Goal: Information Seeking & Learning: Get advice/opinions

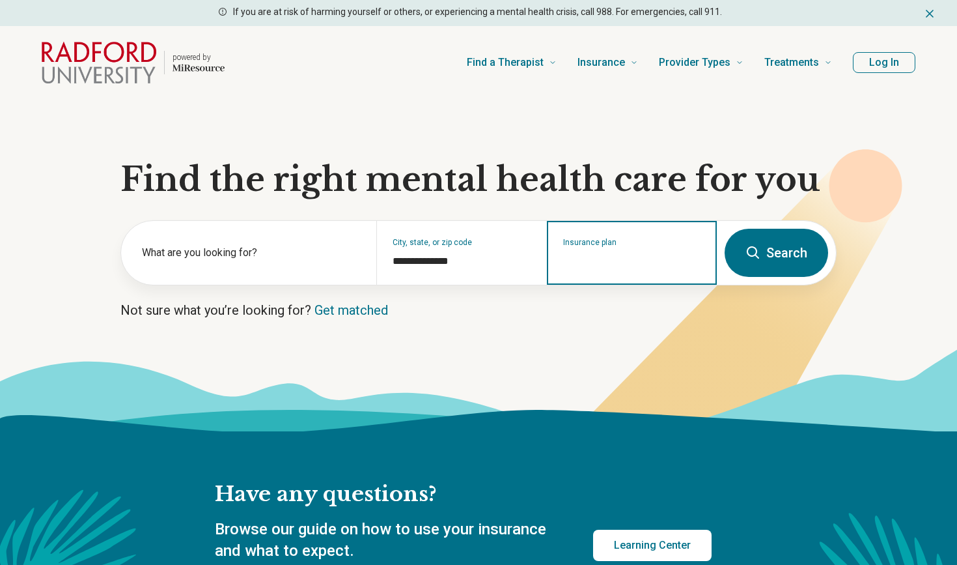
click at [597, 265] on input "Insurance plan" at bounding box center [632, 261] width 138 height 16
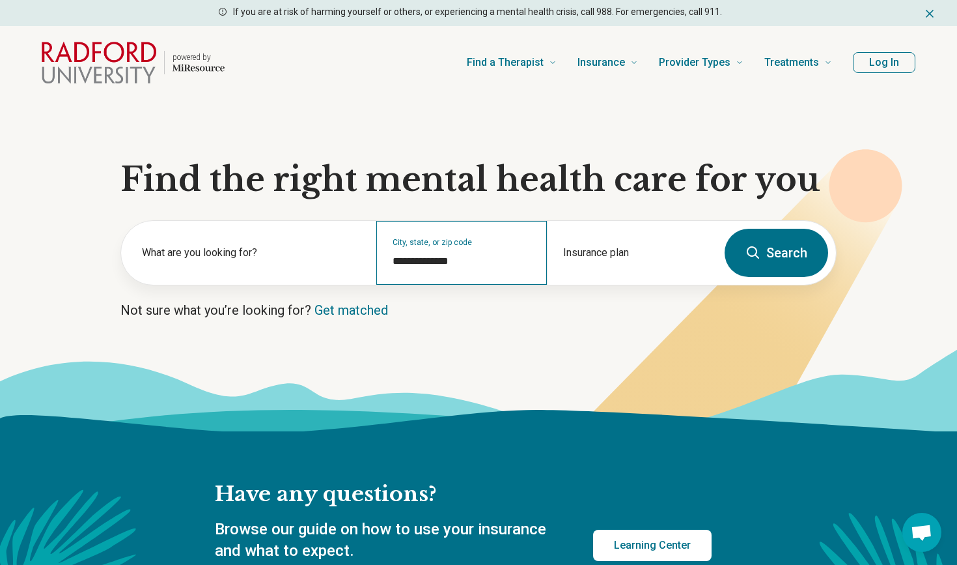
click at [486, 249] on div "**********" at bounding box center [461, 253] width 170 height 64
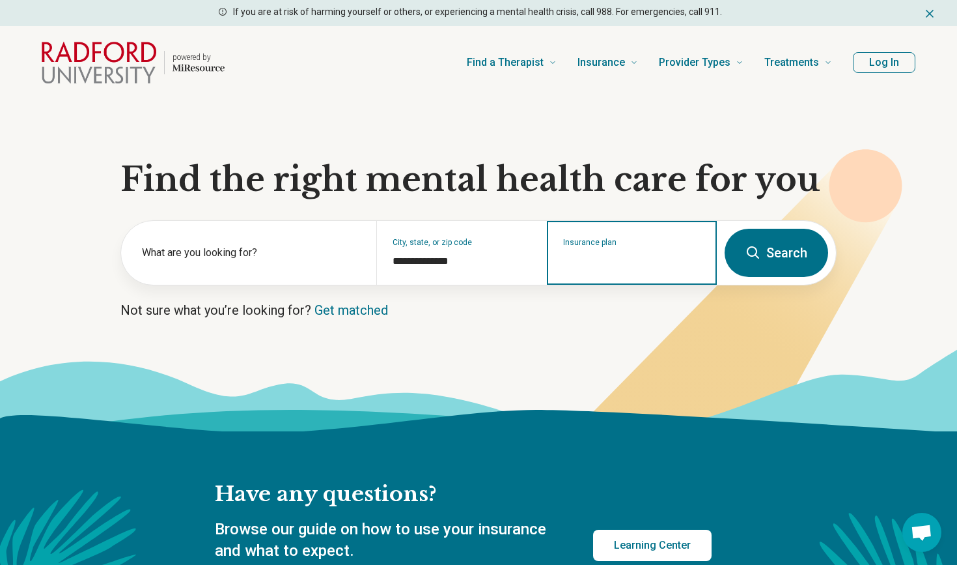
click at [587, 257] on input "Insurance plan" at bounding box center [632, 261] width 138 height 16
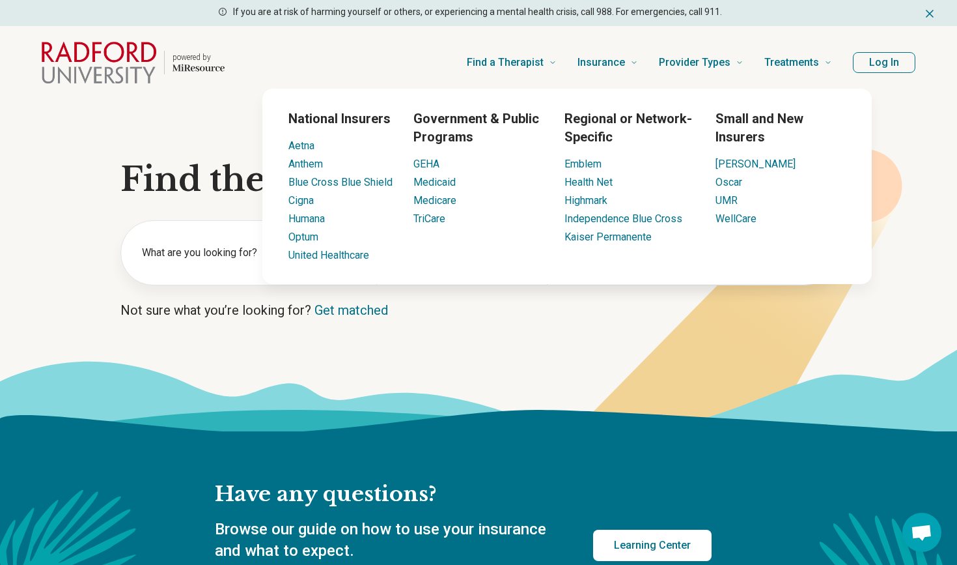
click at [579, 346] on icon at bounding box center [726, 311] width 352 height 324
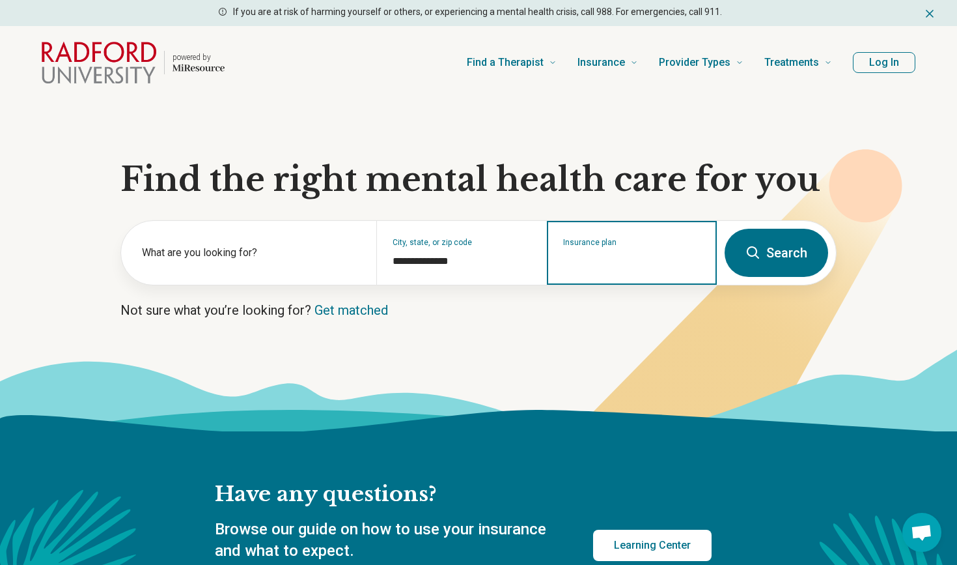
click at [606, 261] on input "Insurance plan" at bounding box center [632, 261] width 138 height 16
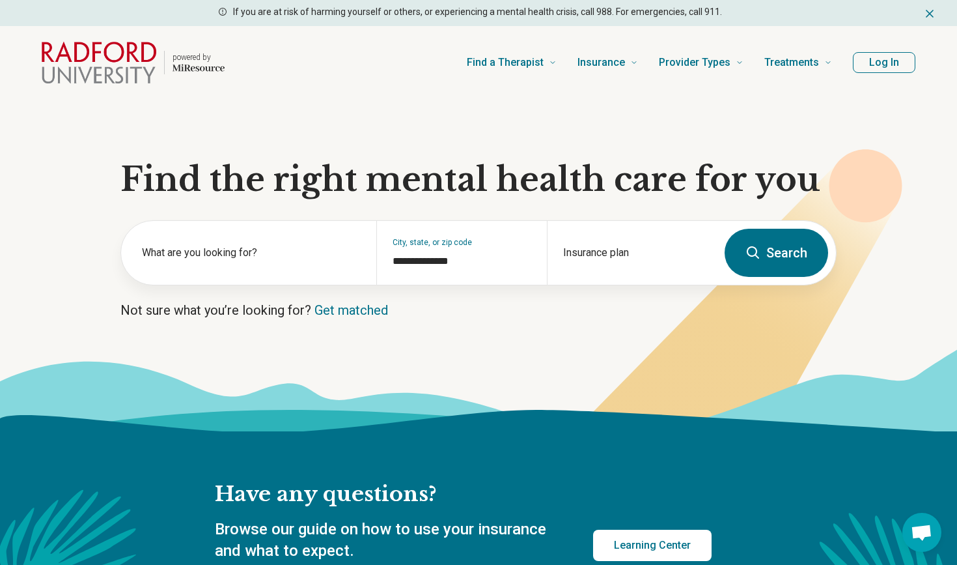
click at [611, 382] on icon at bounding box center [478, 389] width 957 height 83
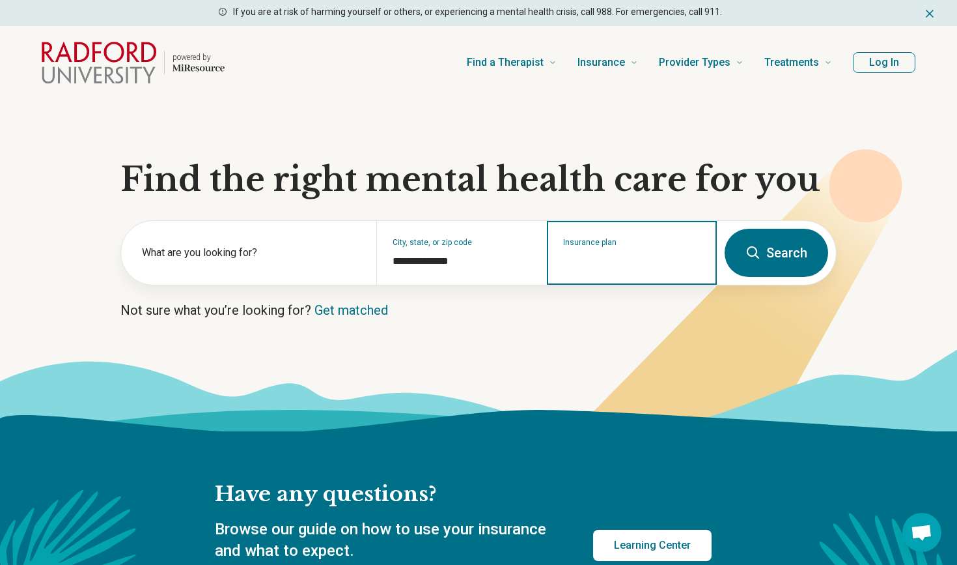
click at [625, 265] on input "Insurance plan" at bounding box center [632, 261] width 138 height 16
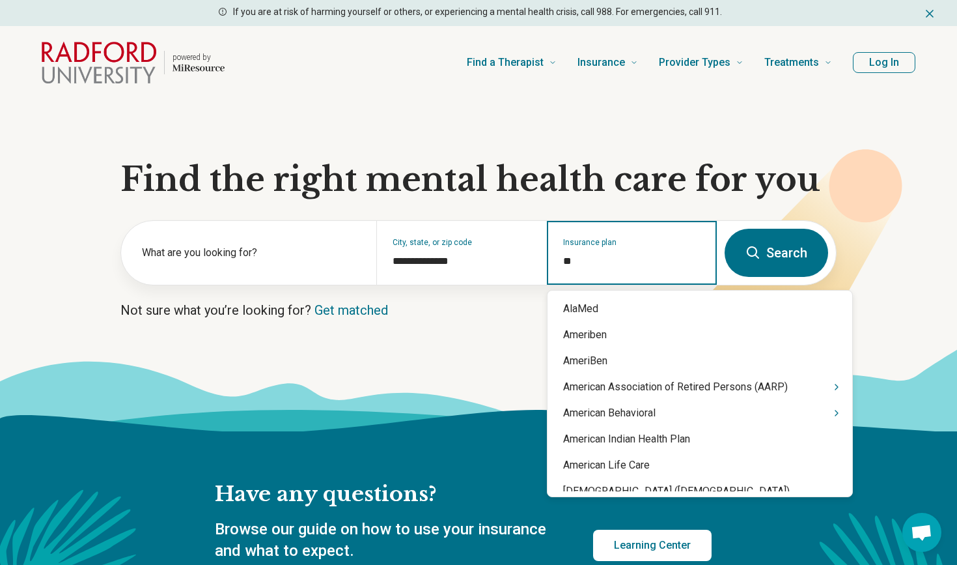
type input "*"
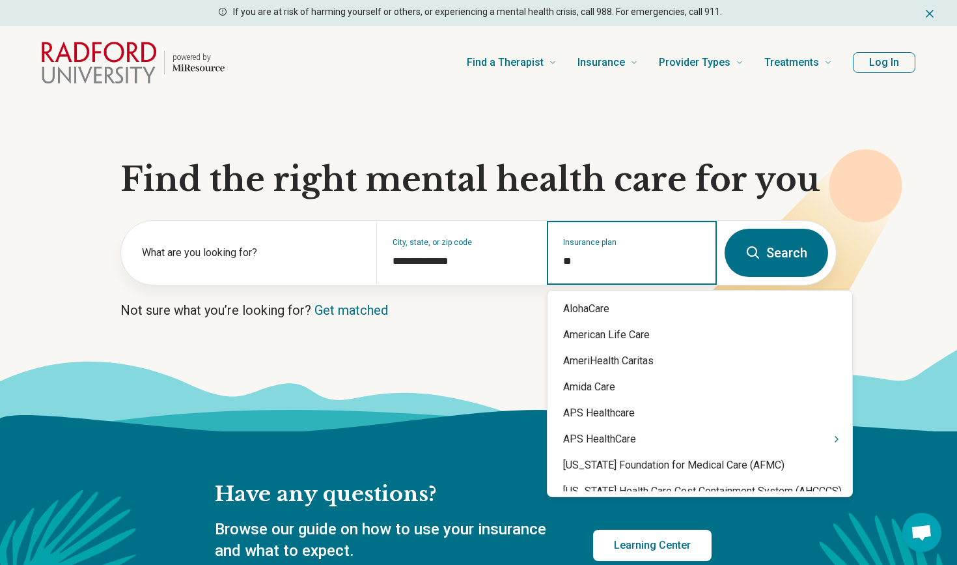
type input "*"
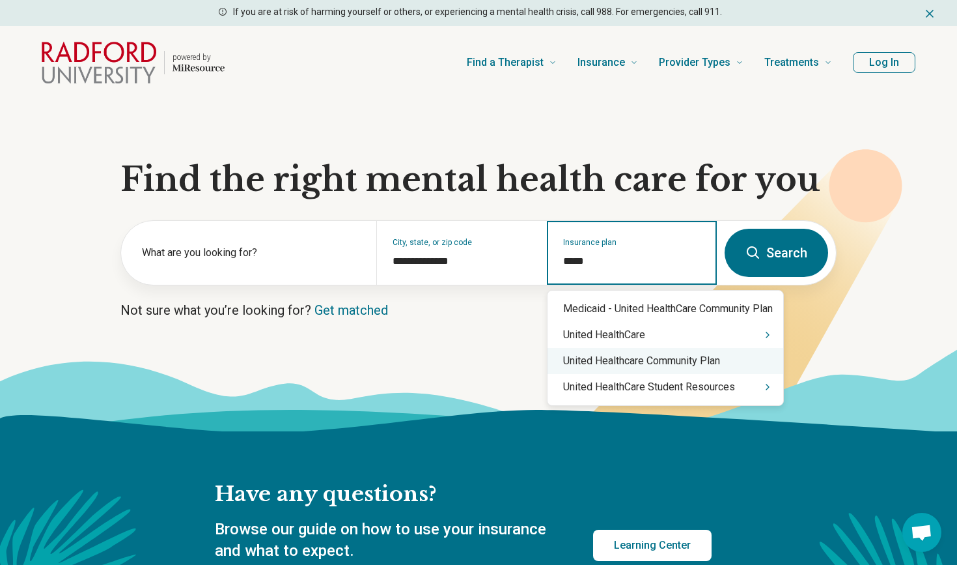
click at [630, 368] on div "United Healthcare Community Plan" at bounding box center [666, 361] width 236 height 26
type input "**********"
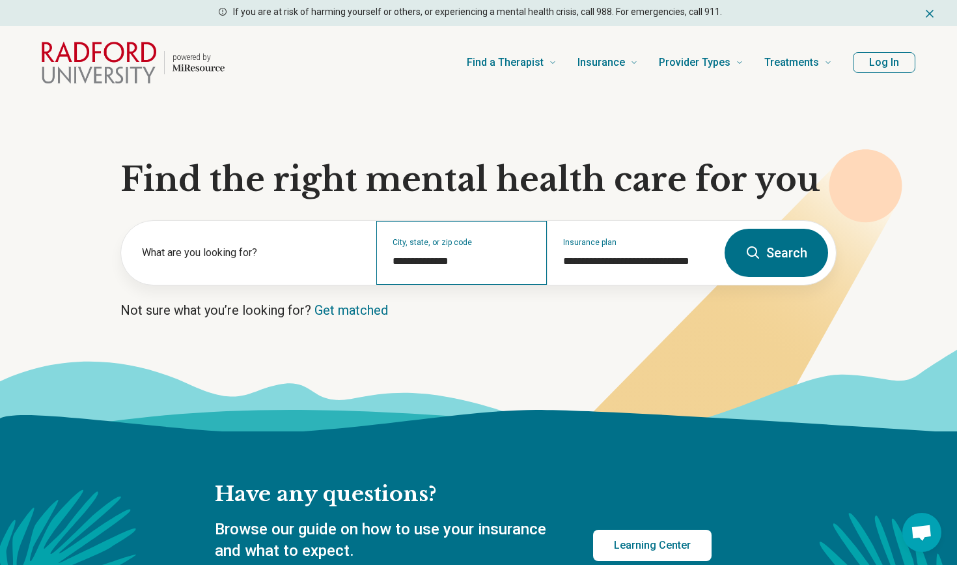
click at [449, 234] on div "**********" at bounding box center [461, 253] width 170 height 64
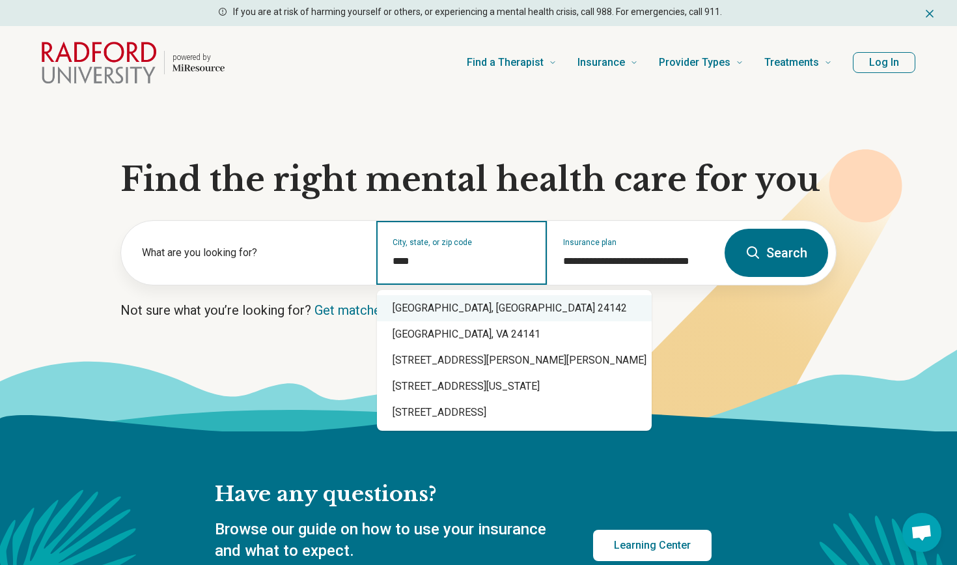
click at [444, 315] on div "Radford, VA 24142" at bounding box center [514, 308] width 275 height 26
type input "**********"
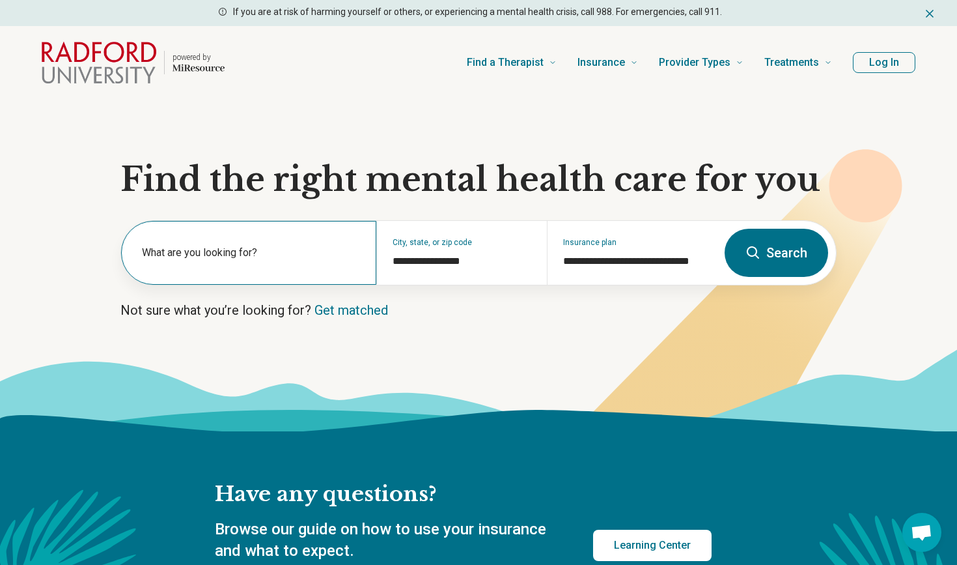
click at [304, 245] on label "What are you looking for?" at bounding box center [251, 253] width 219 height 16
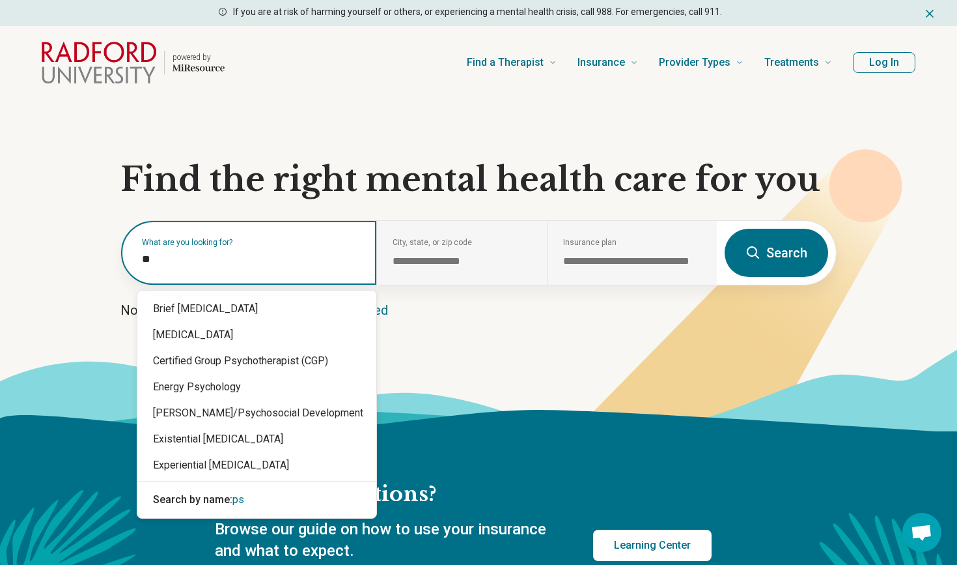
type input "*"
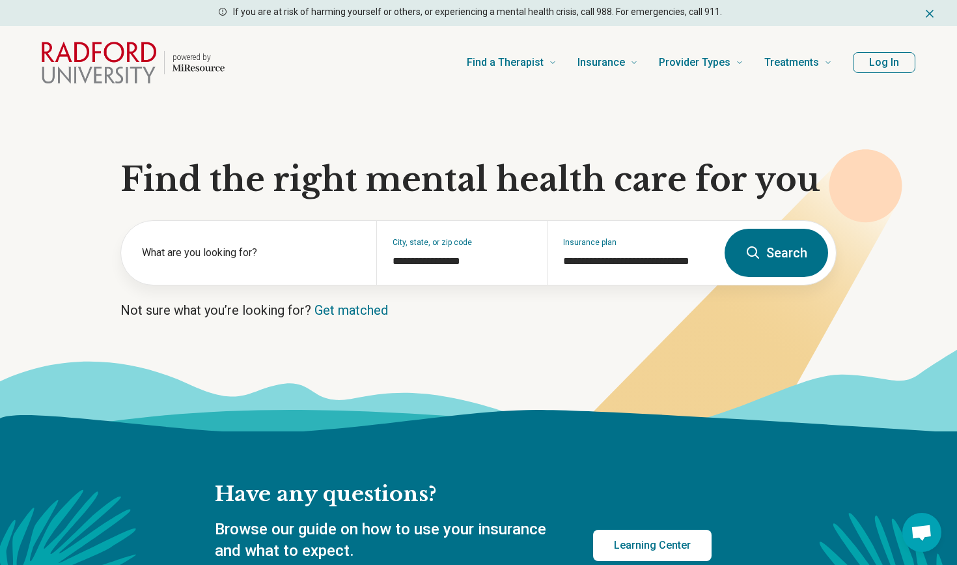
click at [776, 265] on button "Search" at bounding box center [777, 253] width 104 height 48
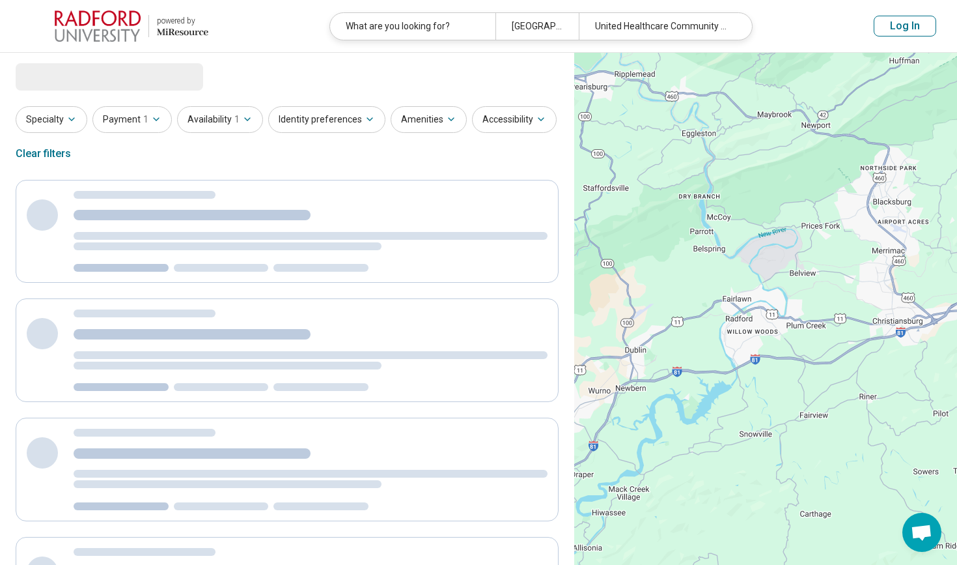
select select "***"
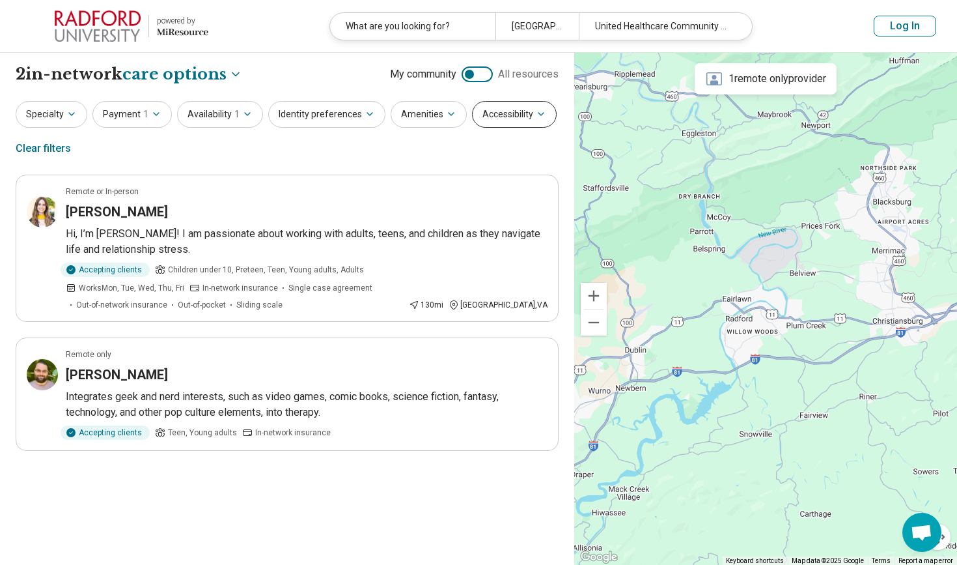
click at [536, 109] on icon "button" at bounding box center [541, 114] width 10 height 10
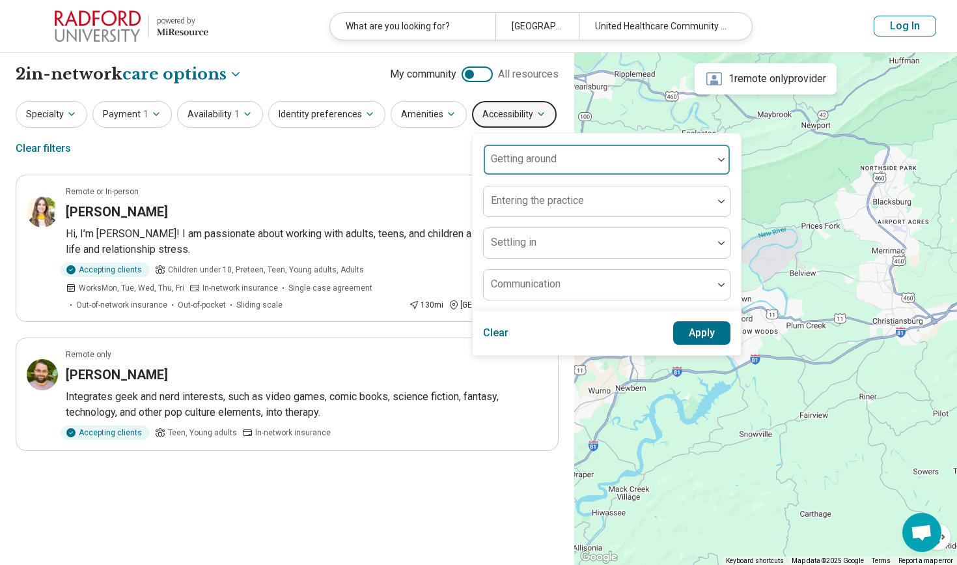
click at [535, 173] on div "Getting around" at bounding box center [606, 159] width 247 height 31
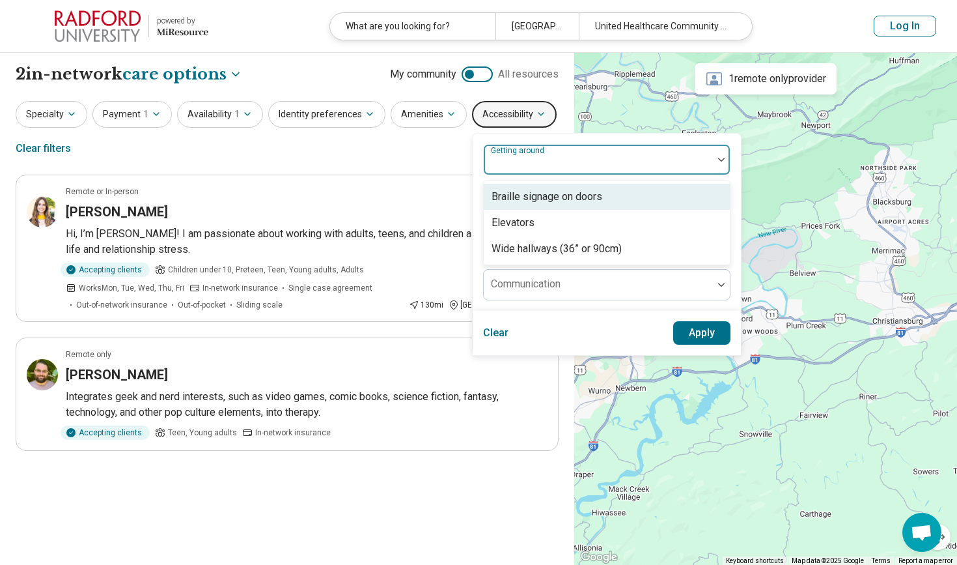
click at [535, 173] on div "Getting around" at bounding box center [606, 159] width 247 height 31
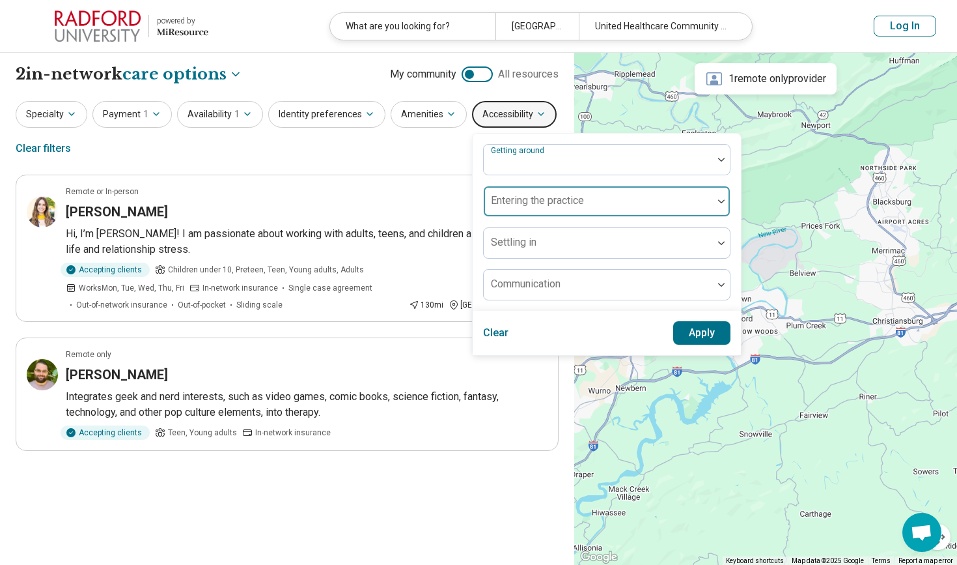
click at [533, 210] on div at bounding box center [598, 206] width 219 height 18
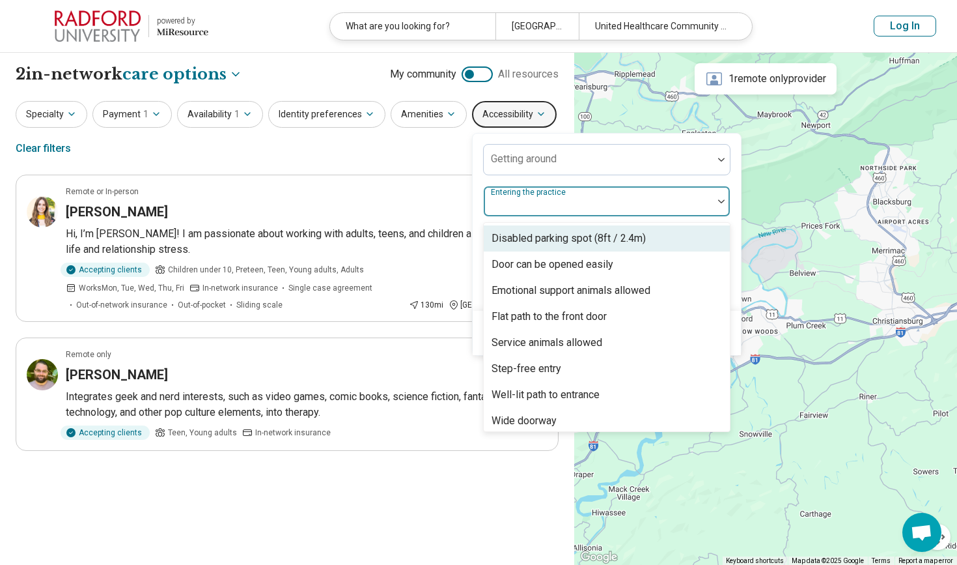
click at [533, 201] on div at bounding box center [598, 206] width 219 height 18
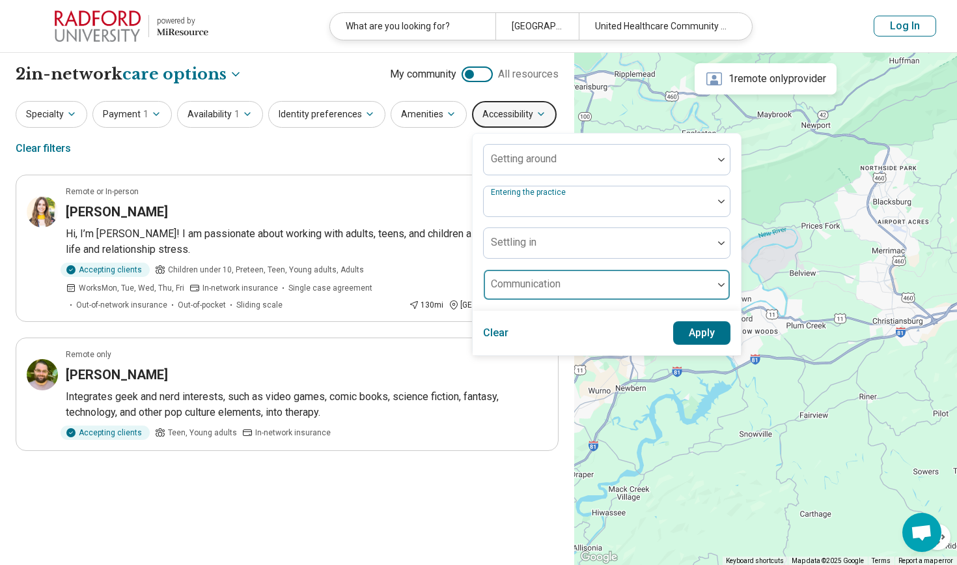
click at [531, 280] on div "Communication" at bounding box center [606, 284] width 247 height 31
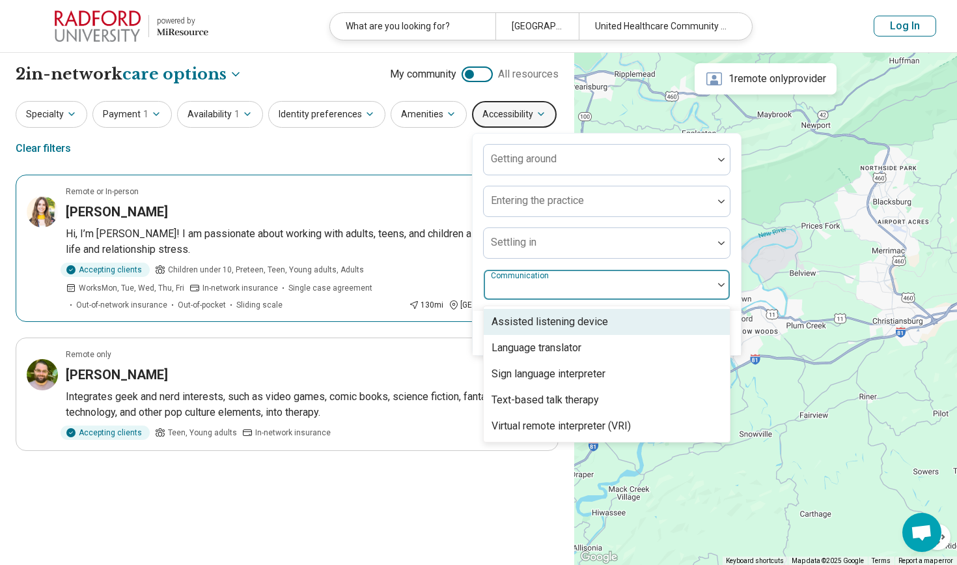
click at [348, 178] on article "Remote or In-person Sarah Dulaney Hi, I’m Sarah! I am passionate about working …" at bounding box center [287, 248] width 543 height 147
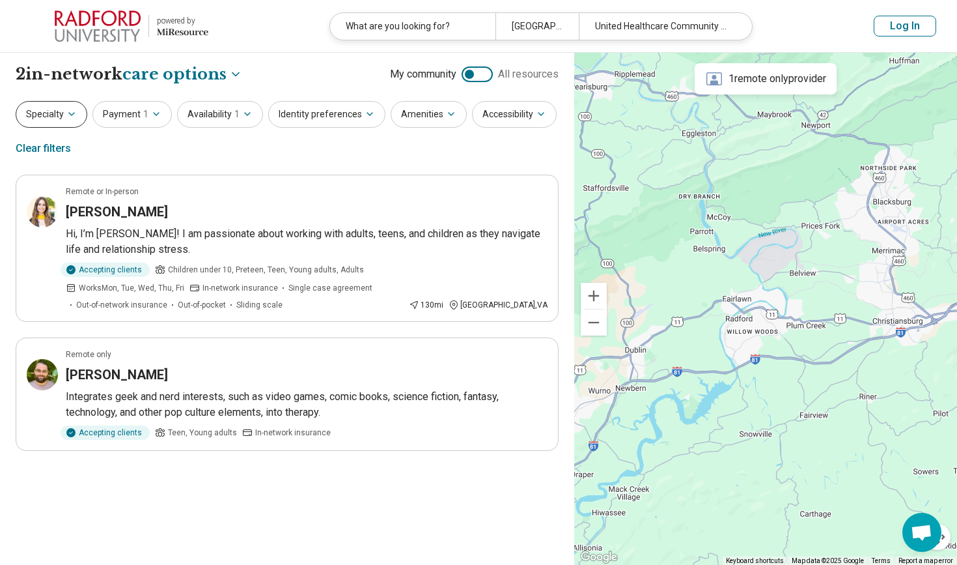
click at [63, 119] on button "Specialty" at bounding box center [52, 114] width 72 height 27
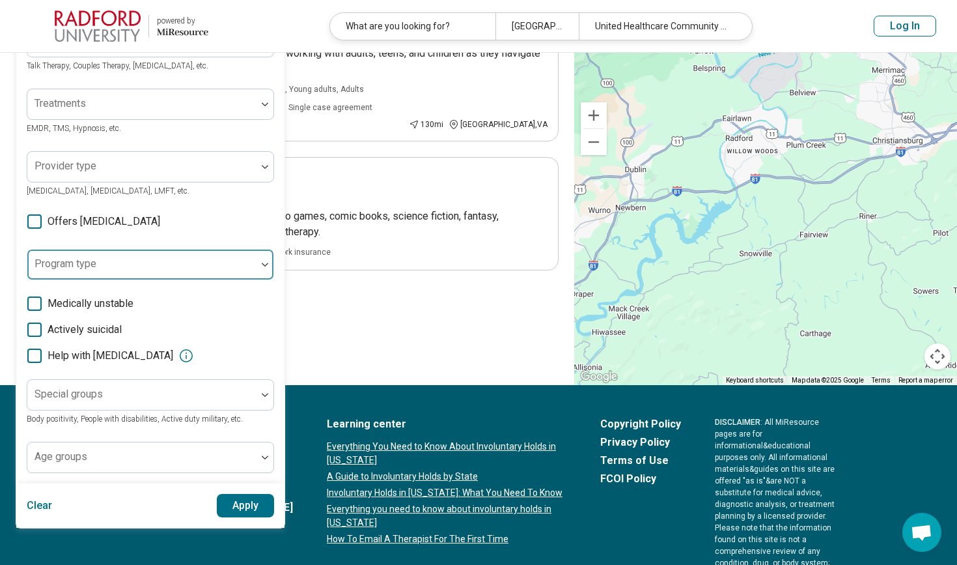
scroll to position [184, 0]
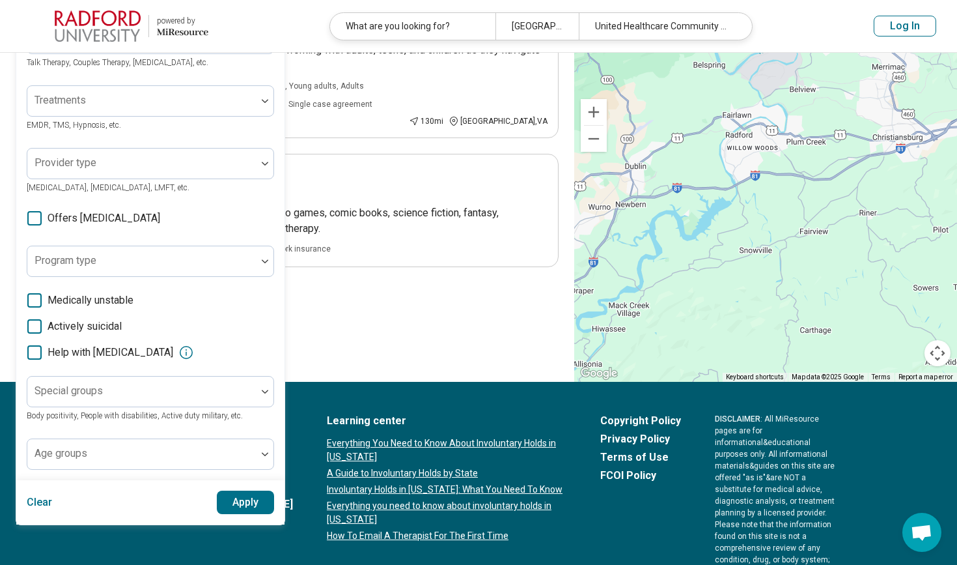
click at [134, 221] on span "Offers medication management" at bounding box center [104, 218] width 113 height 16
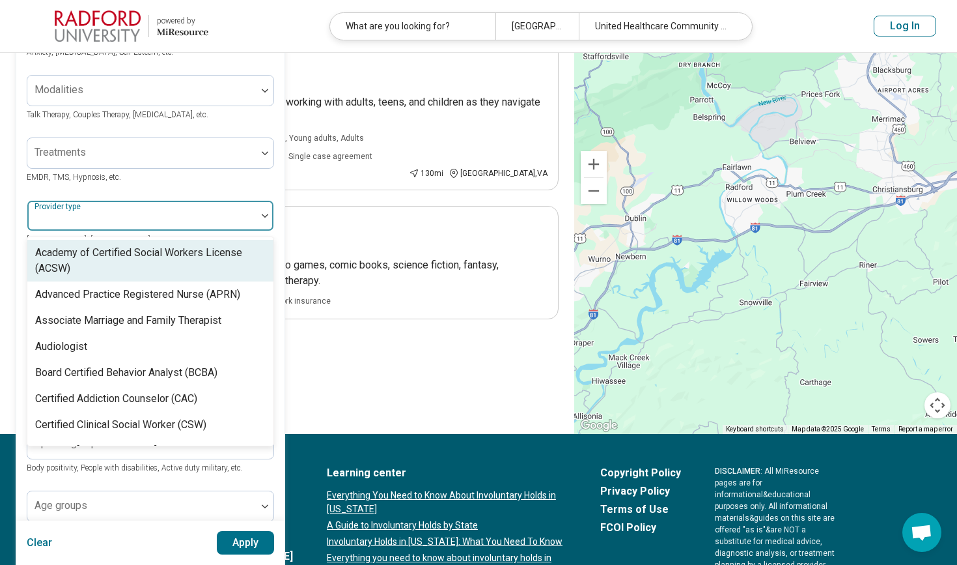
click at [134, 216] on div at bounding box center [142, 221] width 219 height 18
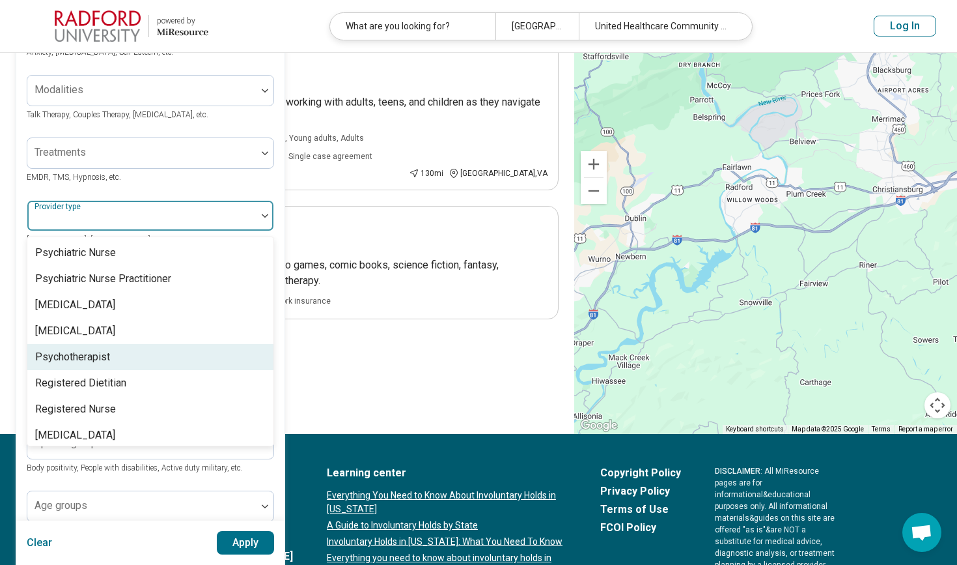
scroll to position [1687, 0]
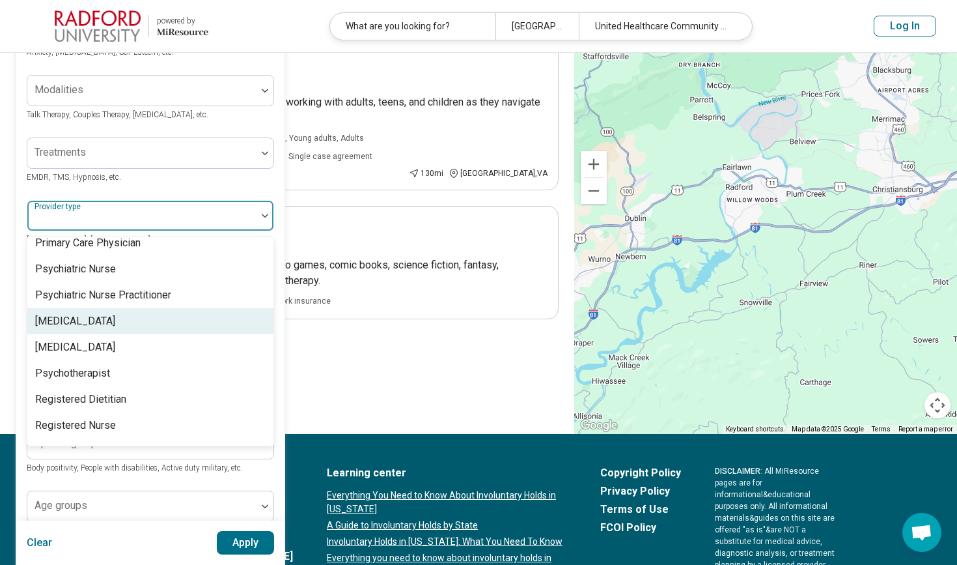
click at [139, 308] on div "[MEDICAL_DATA]" at bounding box center [150, 321] width 246 height 26
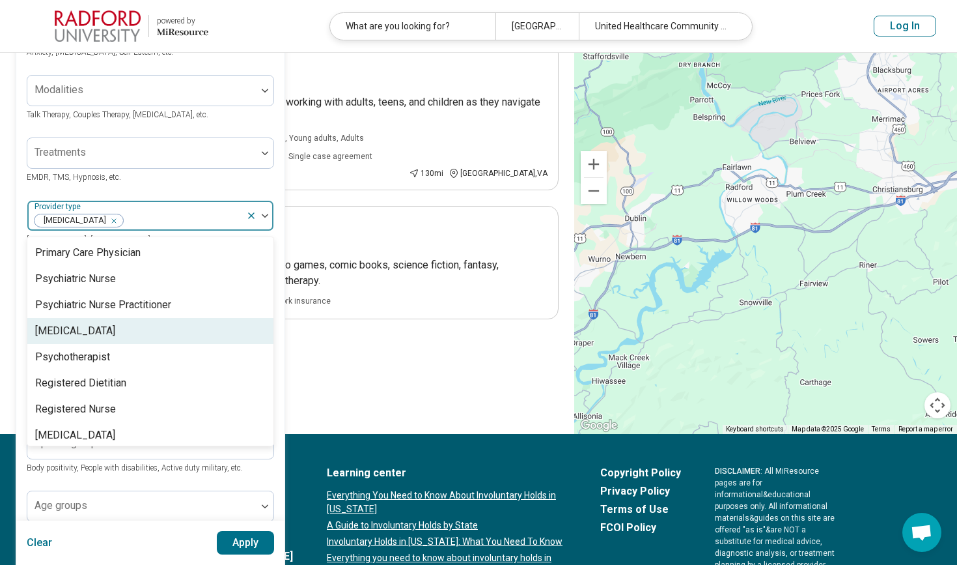
click at [173, 318] on div "Psychologist" at bounding box center [150, 331] width 246 height 26
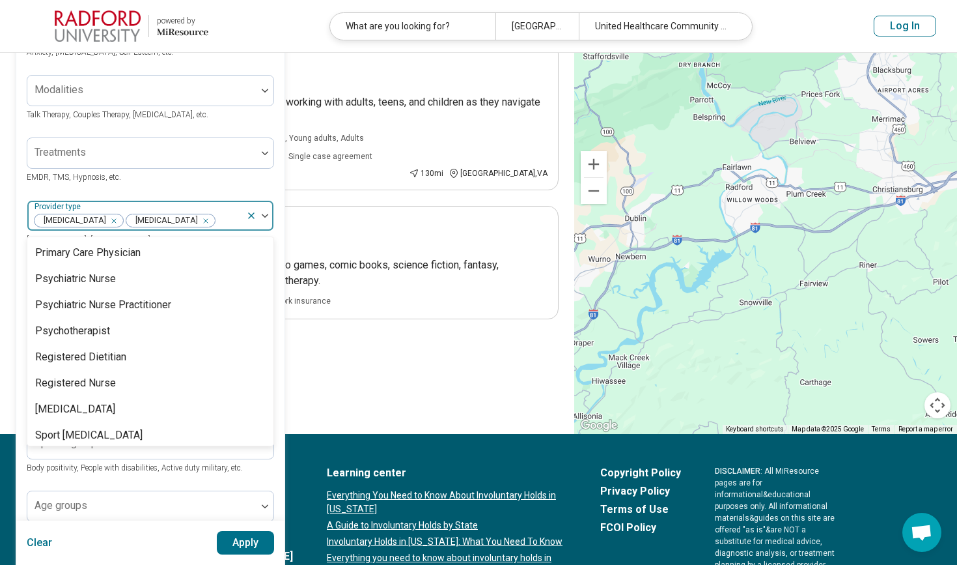
scroll to position [1651, 0]
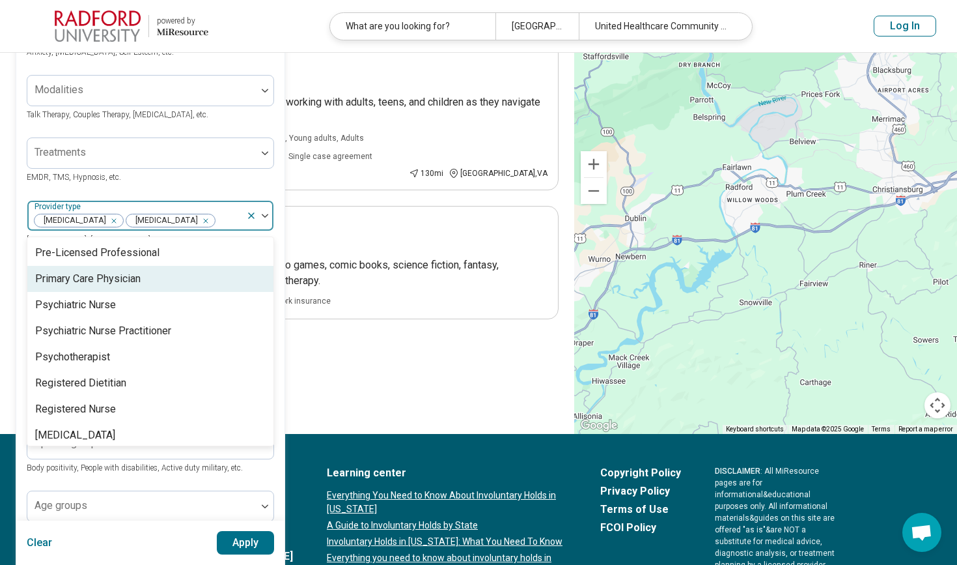
click at [216, 186] on div "Areas of focus Anxiety, Depression, Self-Esteem, etc. Modalities Talk Therapy, …" at bounding box center [150, 266] width 247 height 509
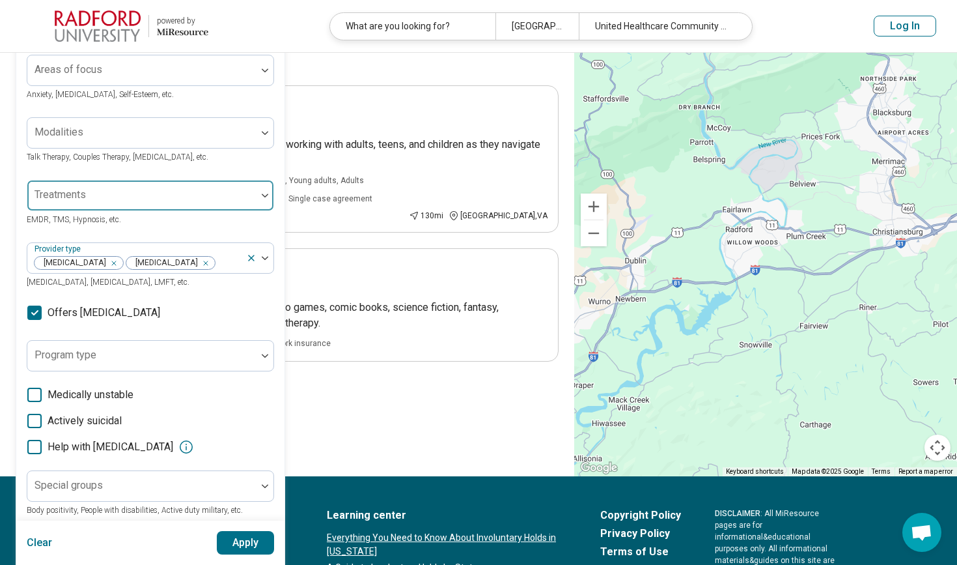
scroll to position [234, 0]
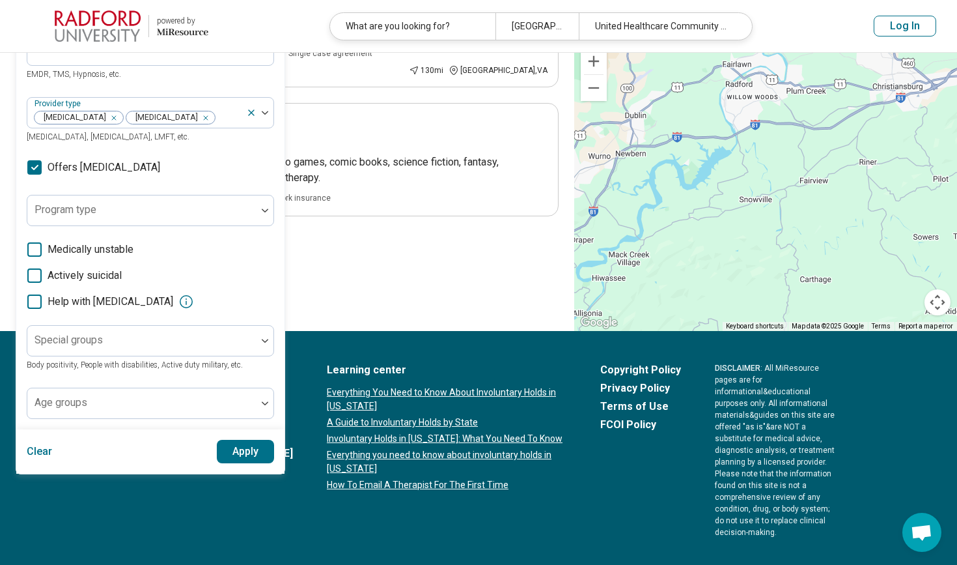
click at [194, 299] on icon at bounding box center [186, 302] width 16 height 16
click at [234, 309] on div "Areas of focus Anxiety, Depression, Self-Esteem, etc. Modalities Talk Therapy, …" at bounding box center [150, 163] width 247 height 509
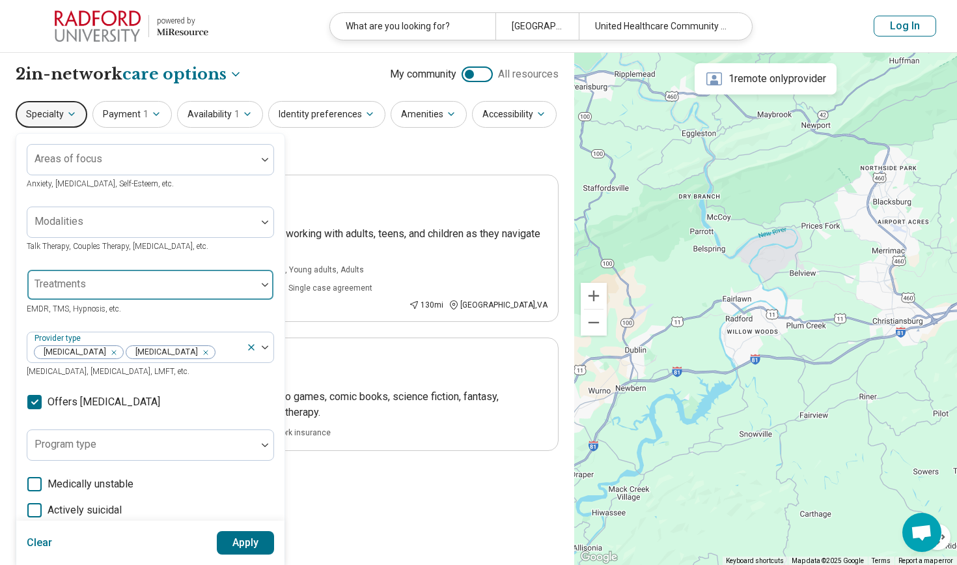
scroll to position [0, 0]
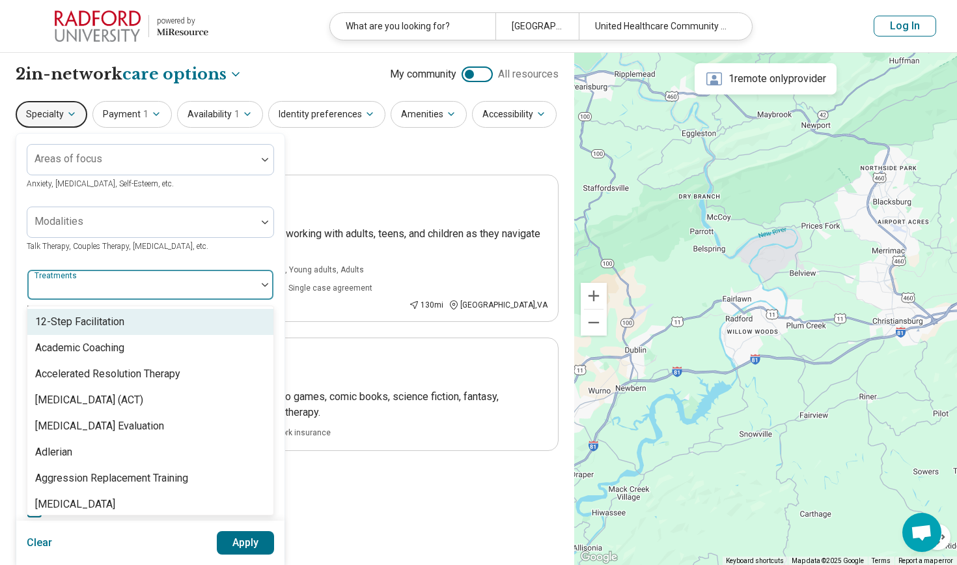
click at [249, 285] on div at bounding box center [142, 290] width 219 height 18
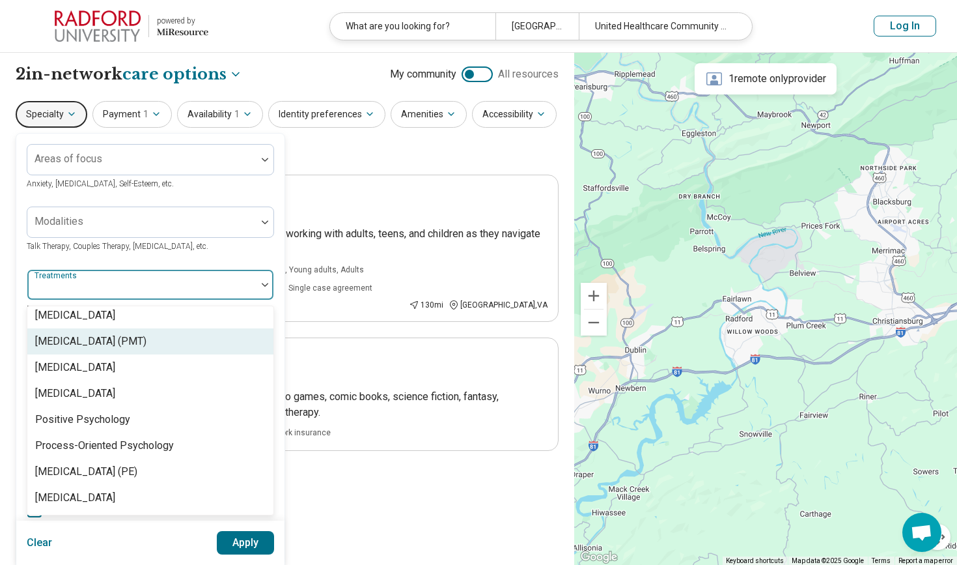
scroll to position [2023, 0]
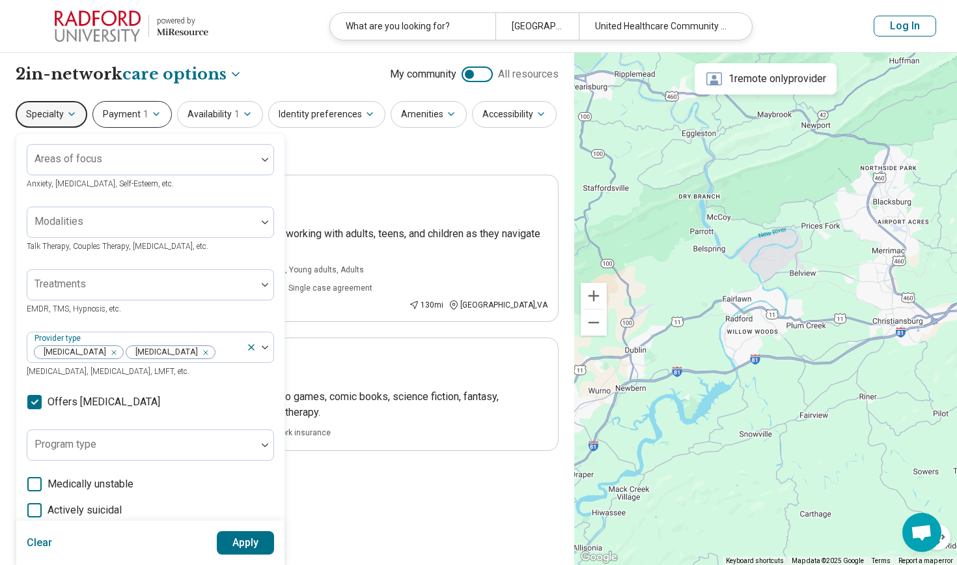
click at [143, 112] on span "1" at bounding box center [145, 114] width 5 height 14
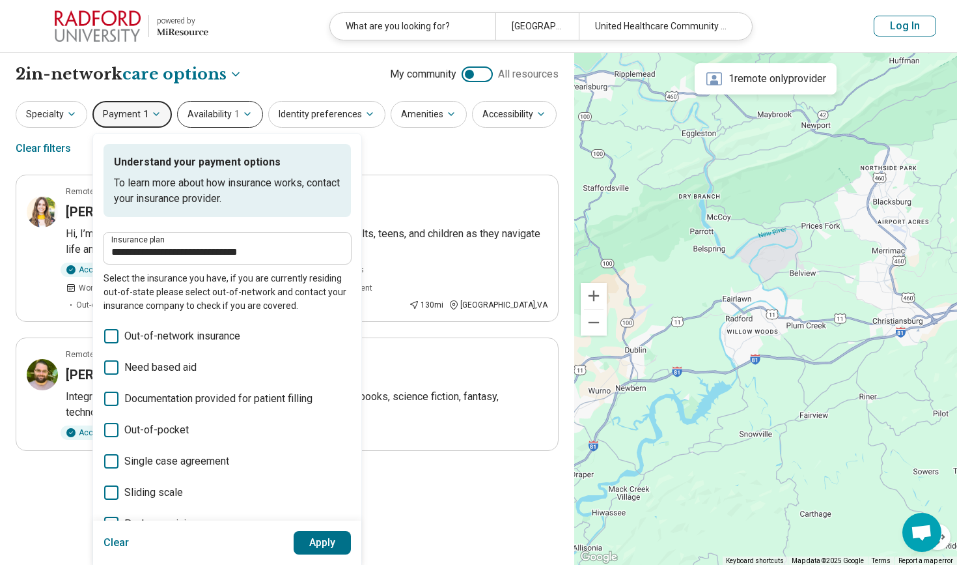
click at [217, 121] on button "Availability 1" at bounding box center [220, 114] width 86 height 27
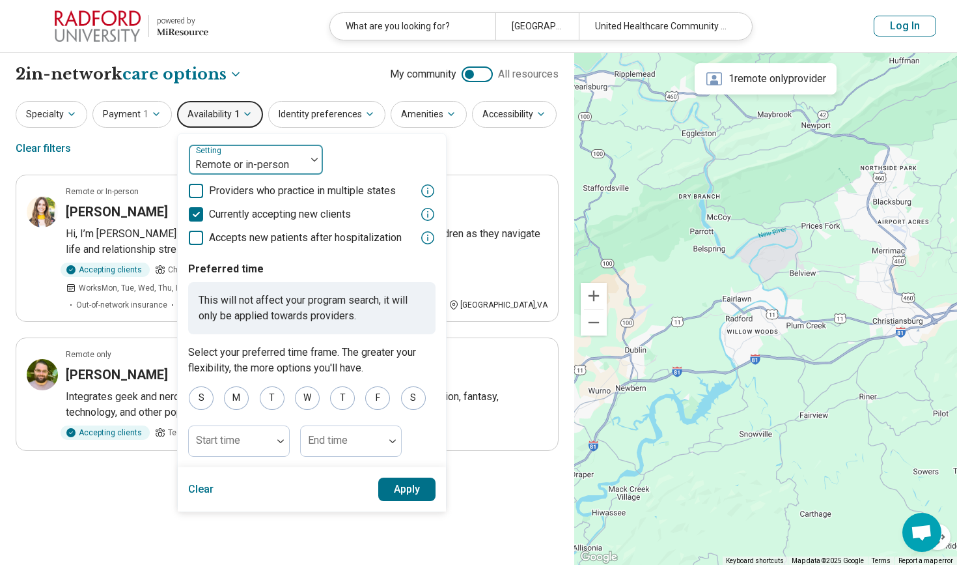
click at [235, 160] on div "Remote or in-person" at bounding box center [247, 165] width 104 height 16
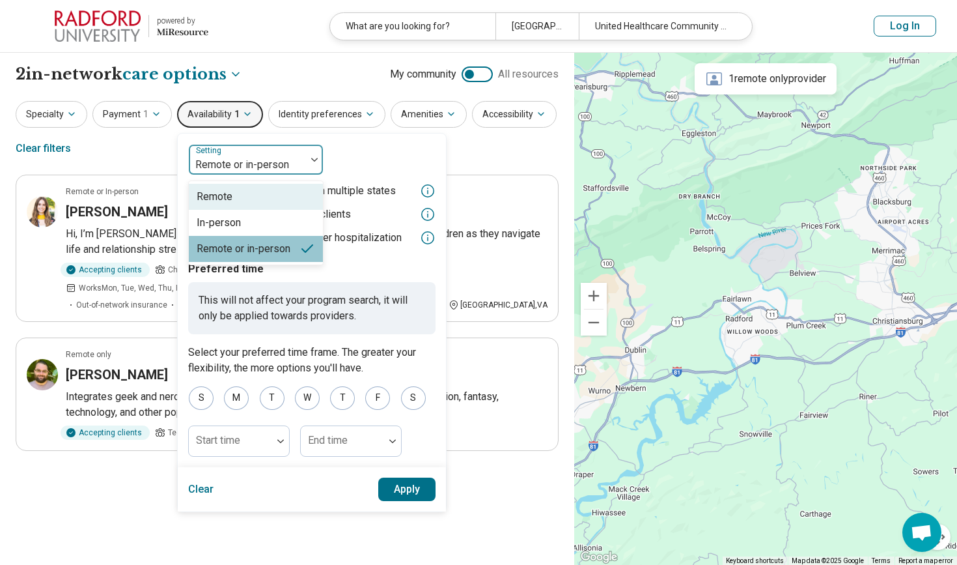
click at [226, 193] on div "Remote" at bounding box center [215, 197] width 36 height 16
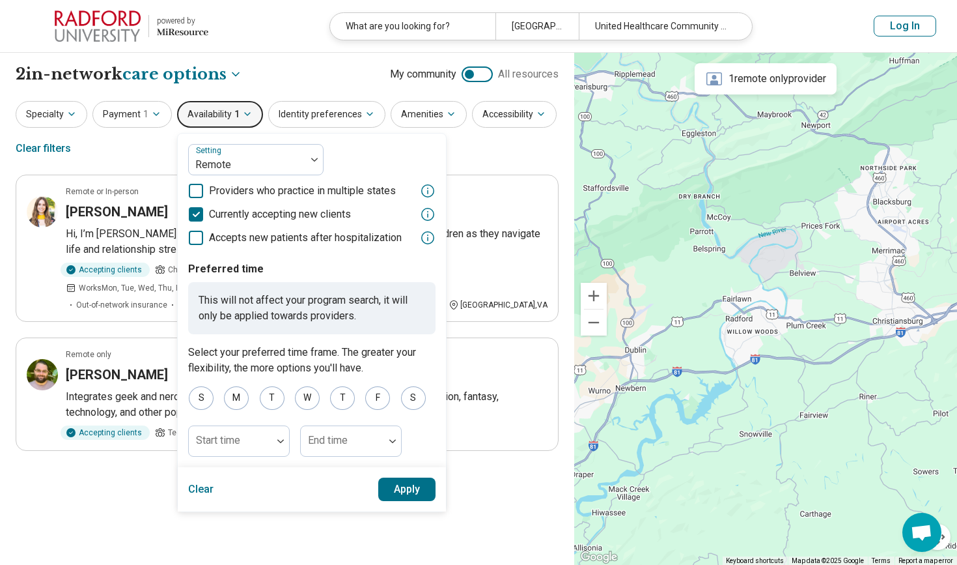
click at [380, 185] on span "Providers who practice in multiple states" at bounding box center [302, 191] width 187 height 16
click at [455, 166] on div "**********" at bounding box center [287, 309] width 574 height 512
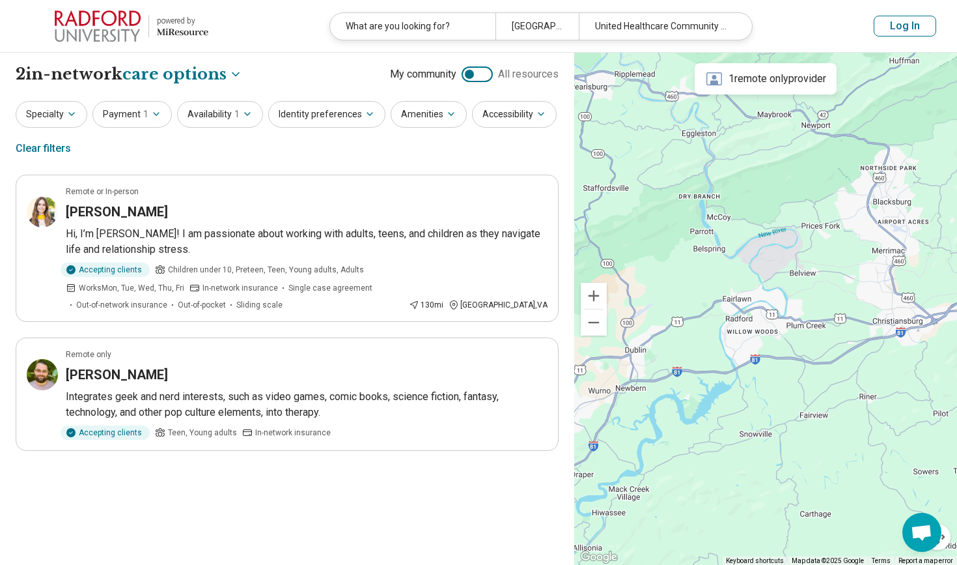
click at [738, 83] on div "1 remote only provider" at bounding box center [766, 78] width 142 height 31
click at [714, 82] on icon at bounding box center [715, 78] width 16 height 13
click at [473, 76] on div at bounding box center [469, 74] width 9 height 9
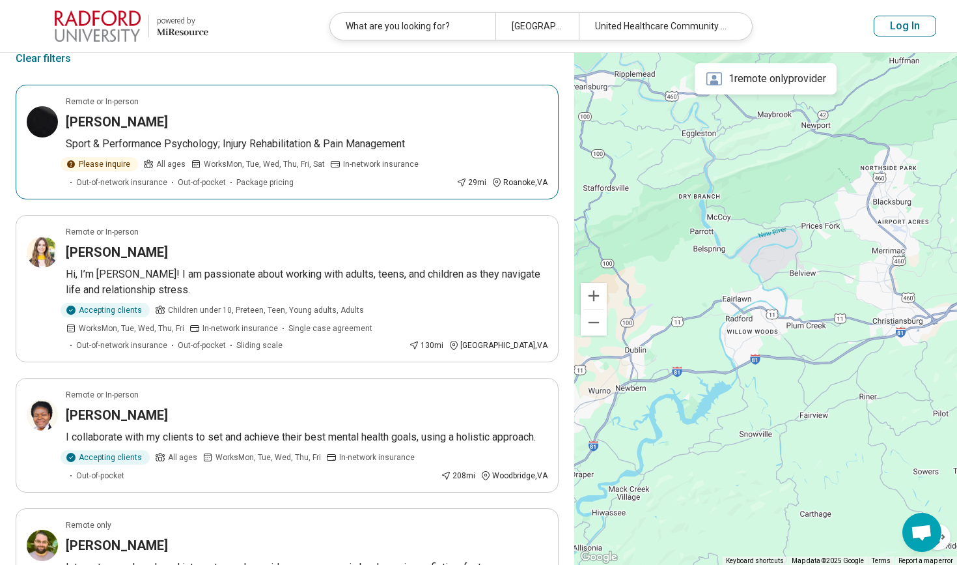
scroll to position [86, 0]
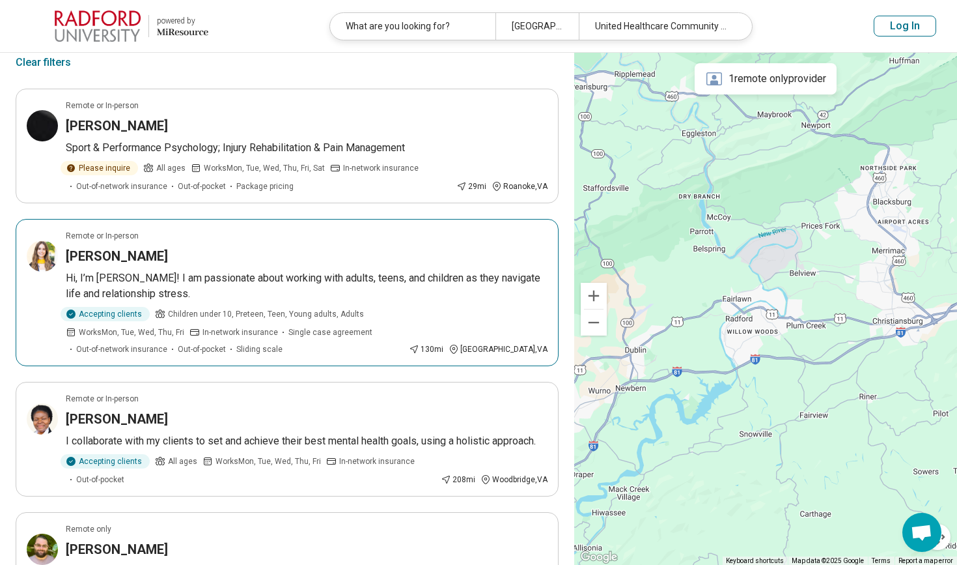
click at [216, 247] on div "Sarah Dulaney" at bounding box center [307, 256] width 482 height 18
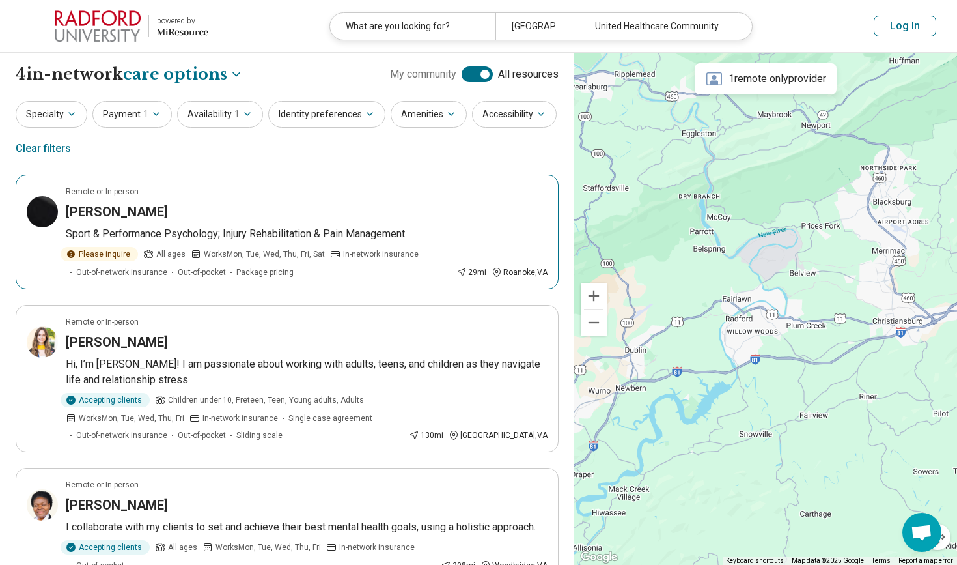
scroll to position [0, 0]
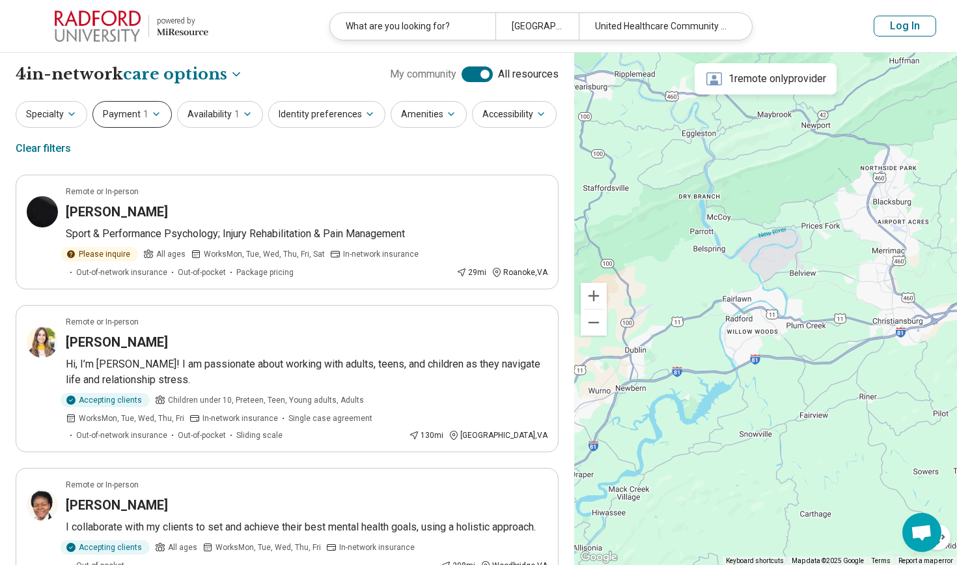
click at [152, 115] on icon "button" at bounding box center [156, 114] width 10 height 10
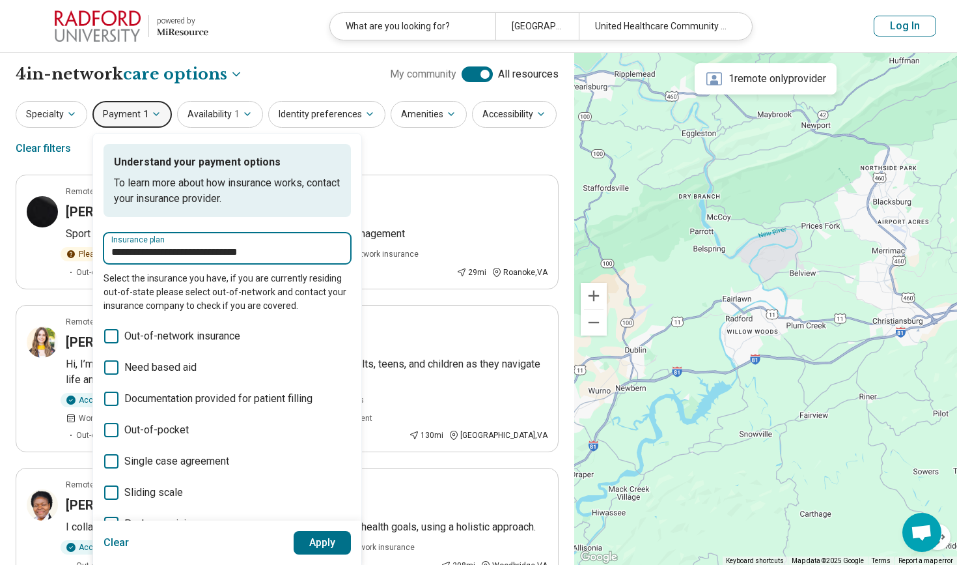
click at [172, 247] on input "**********" at bounding box center [227, 252] width 232 height 16
click at [119, 539] on button "Clear" at bounding box center [117, 542] width 26 height 23
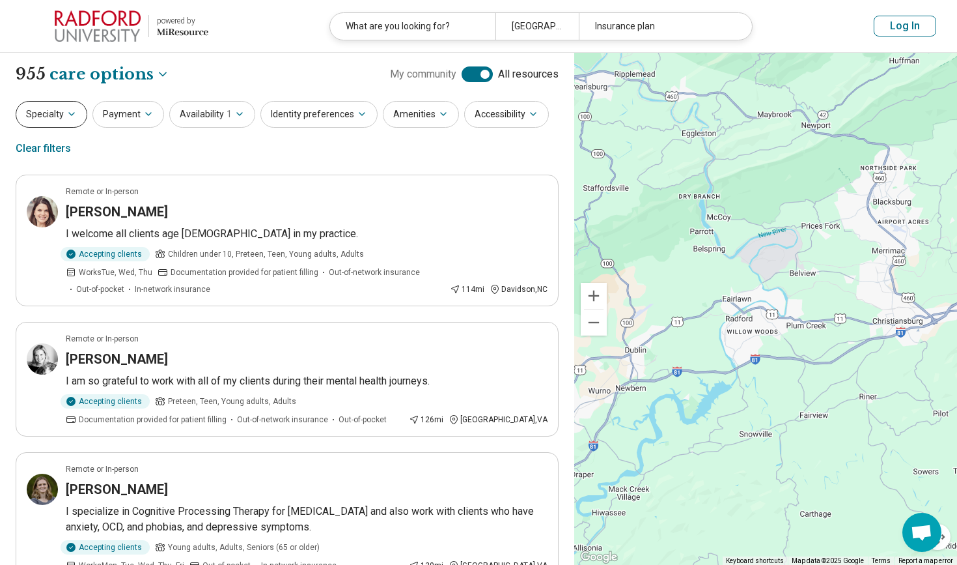
click at [79, 115] on button "Specialty" at bounding box center [52, 114] width 72 height 27
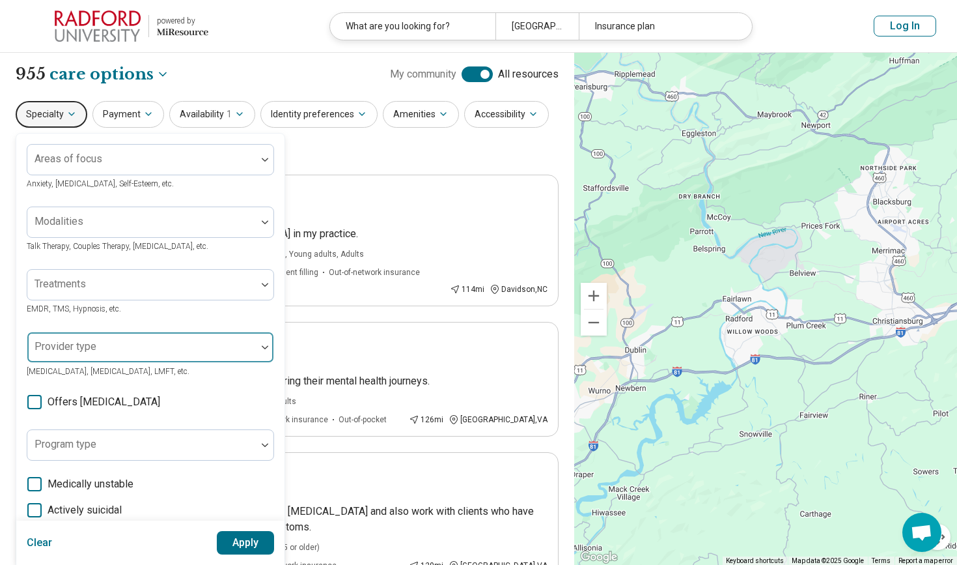
scroll to position [21, 0]
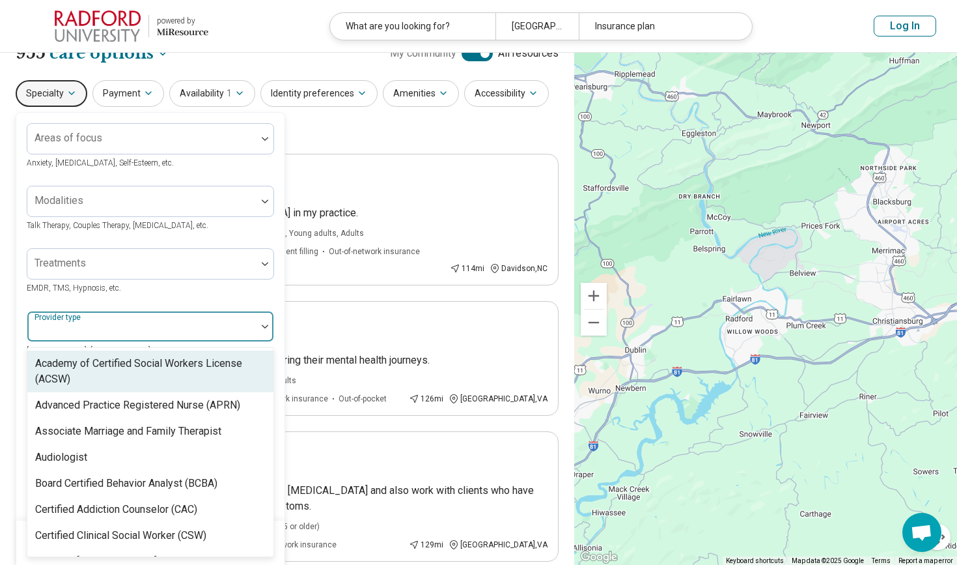
click at [114, 324] on div at bounding box center [142, 331] width 219 height 18
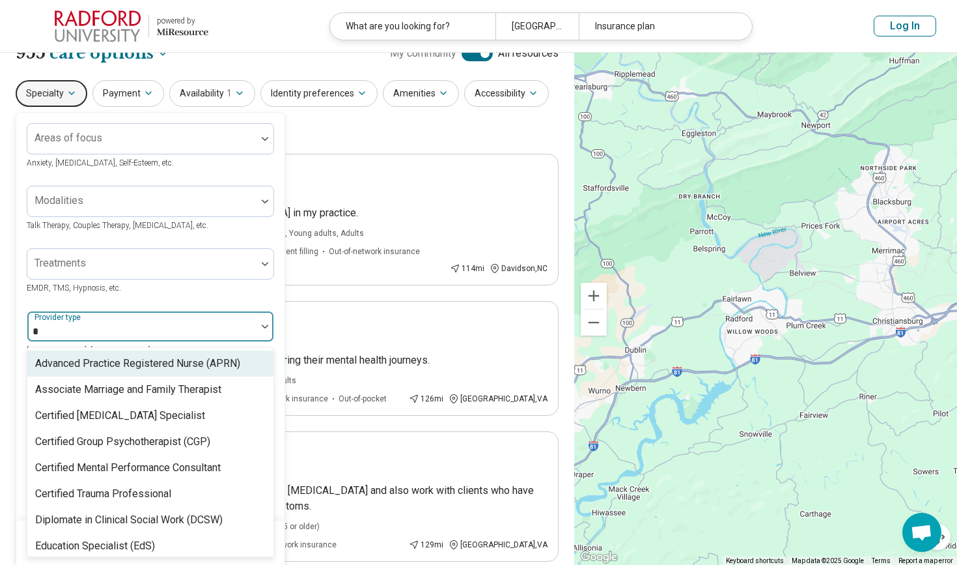
type input "**"
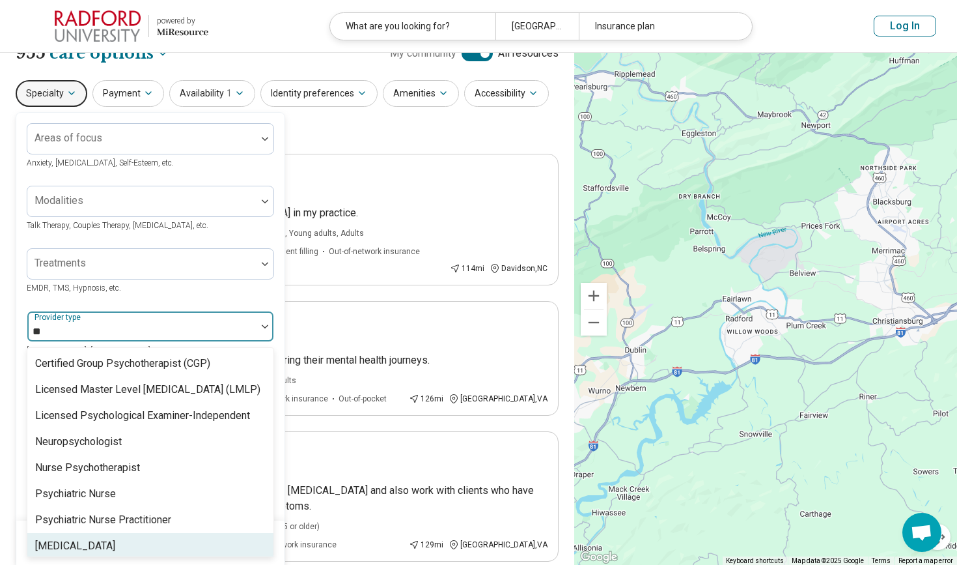
click at [56, 542] on div "[MEDICAL_DATA]" at bounding box center [75, 546] width 80 height 16
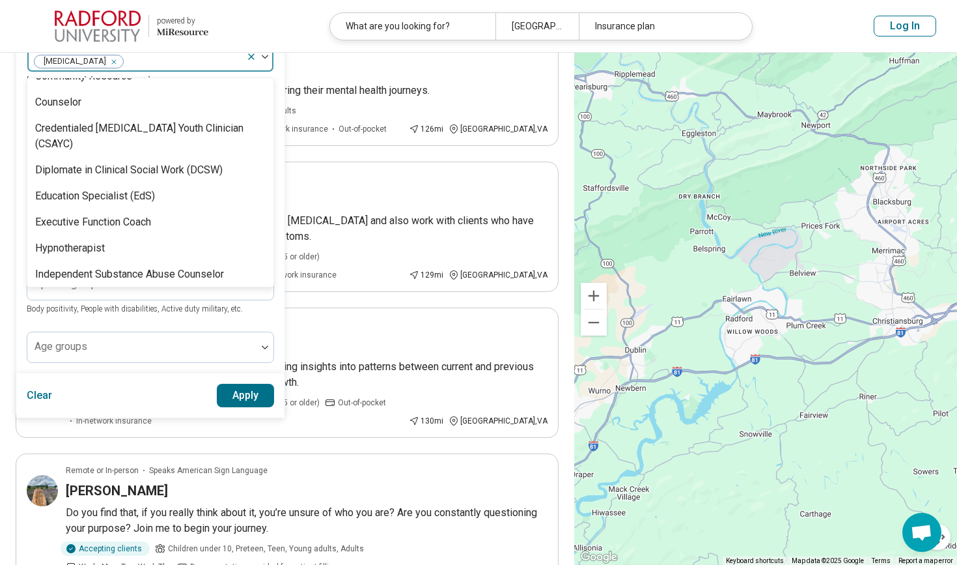
scroll to position [376, 0]
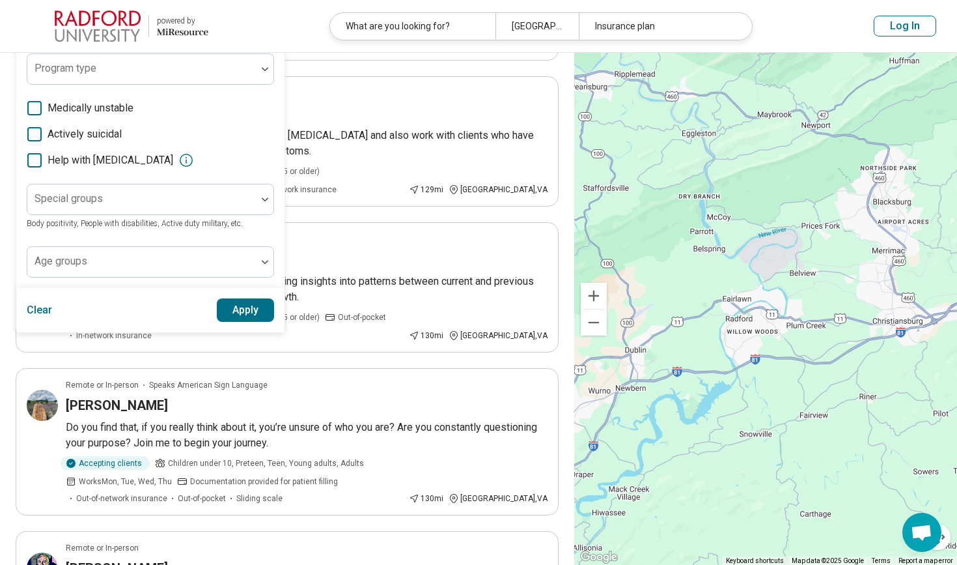
click at [242, 301] on button "Apply" at bounding box center [246, 309] width 58 height 23
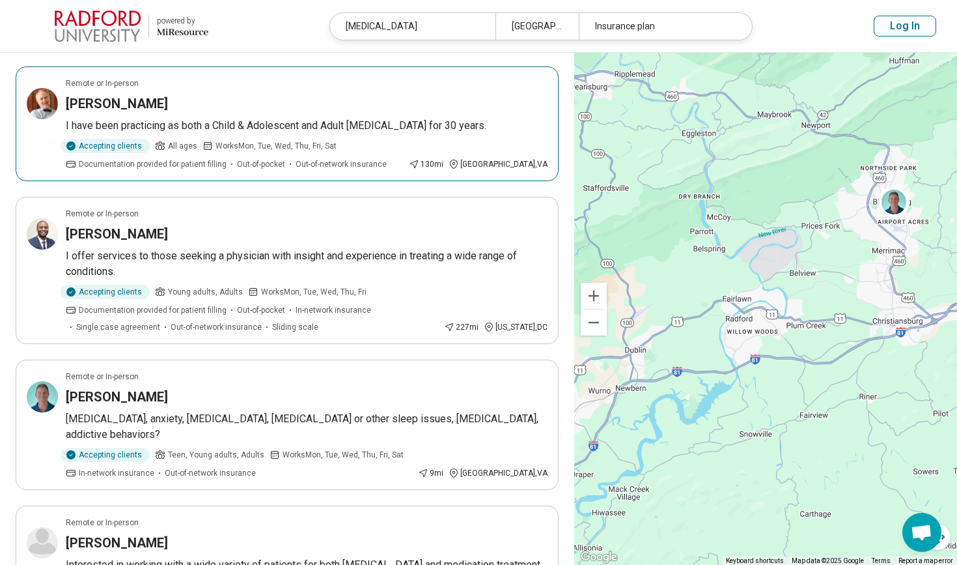
click at [147, 116] on article "Remote or In-person Peyton Hurt I have been practicing as both a Child & Adoles…" at bounding box center [287, 123] width 543 height 115
click at [234, 118] on p "I have been practicing as both a Child & Adolescent and Adult Psychiatrist for …" at bounding box center [307, 126] width 482 height 16
click at [296, 139] on div "Accepting clients All ages Works Mon, Tue, Wed, Thu, Fri, Sat Documentation pro…" at bounding box center [235, 154] width 338 height 31
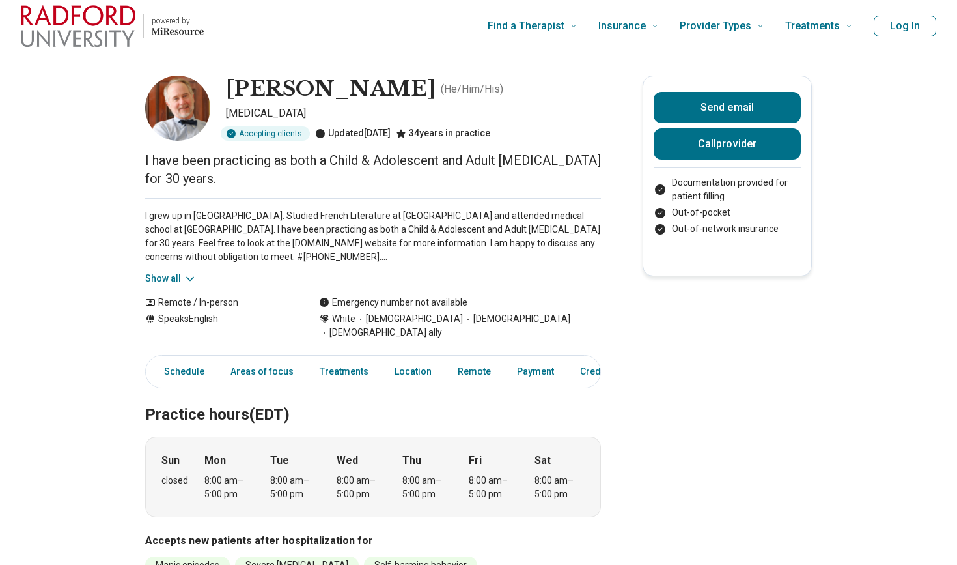
click at [294, 135] on div "Accepting clients" at bounding box center [265, 133] width 89 height 14
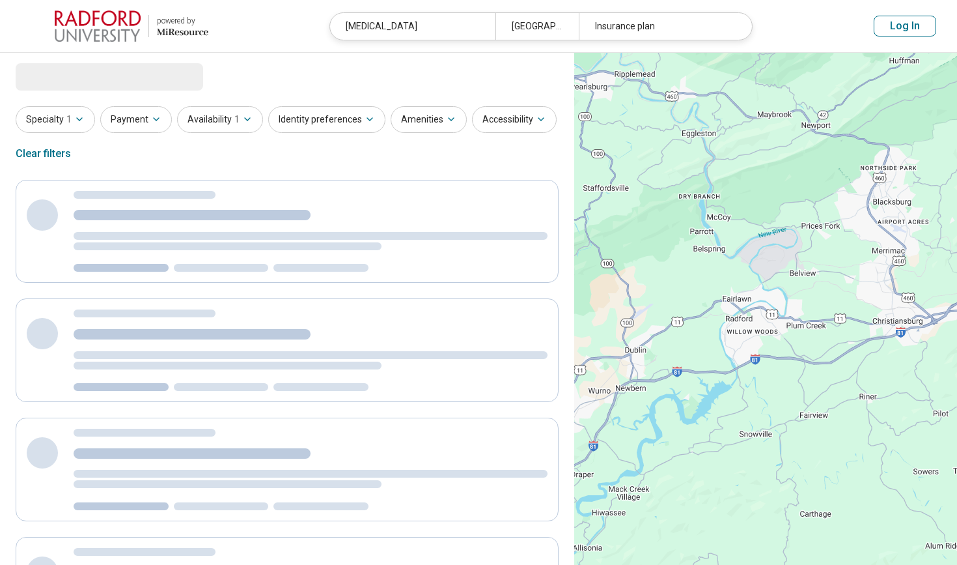
select select "***"
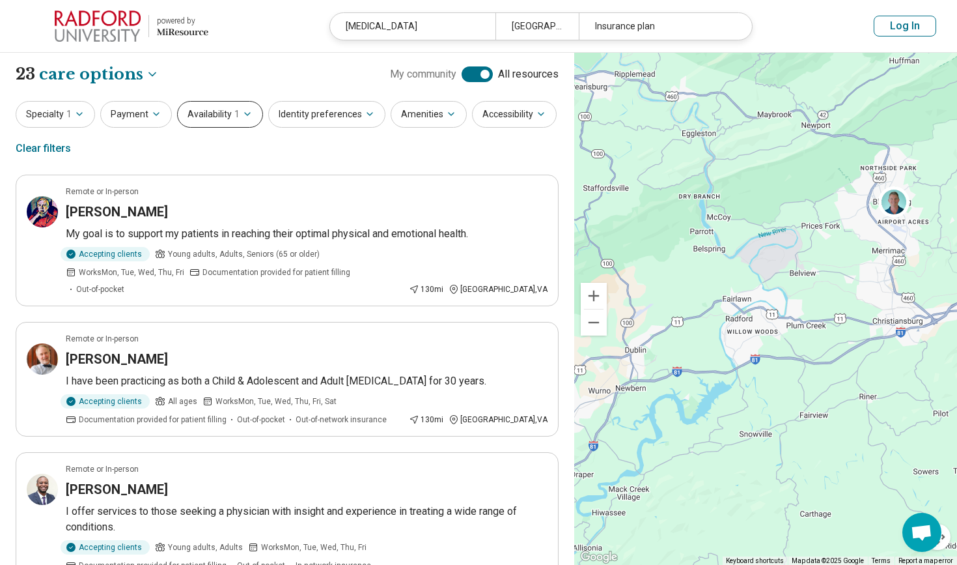
click at [242, 114] on icon "button" at bounding box center [247, 114] width 10 height 10
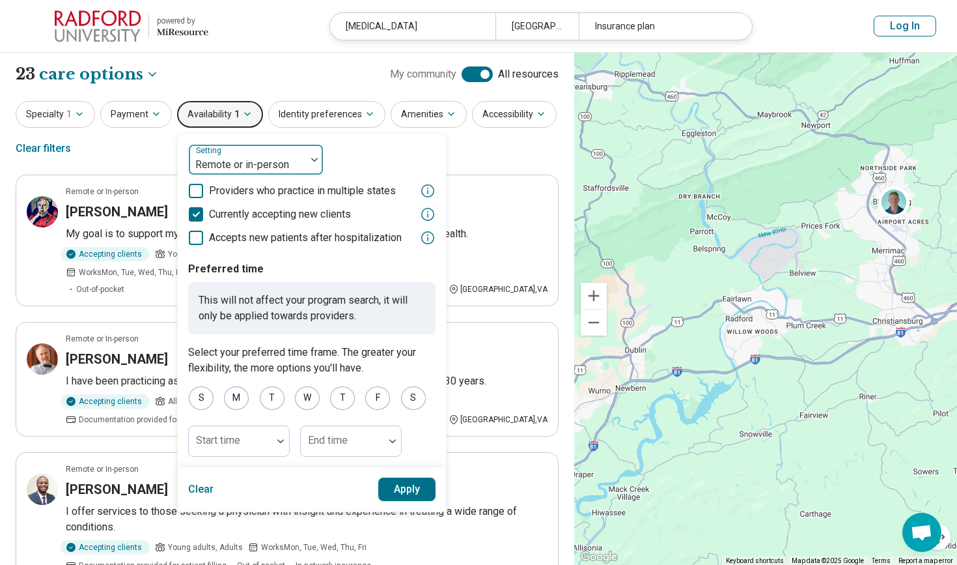
click at [255, 164] on div "Remote or in-person" at bounding box center [247, 165] width 104 height 16
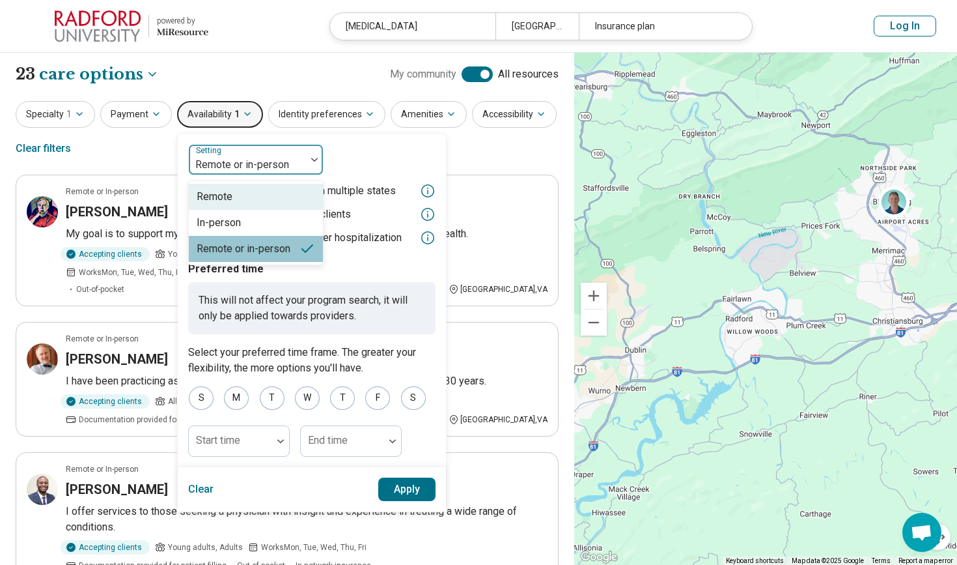
click at [252, 190] on div "Remote" at bounding box center [256, 197] width 134 height 26
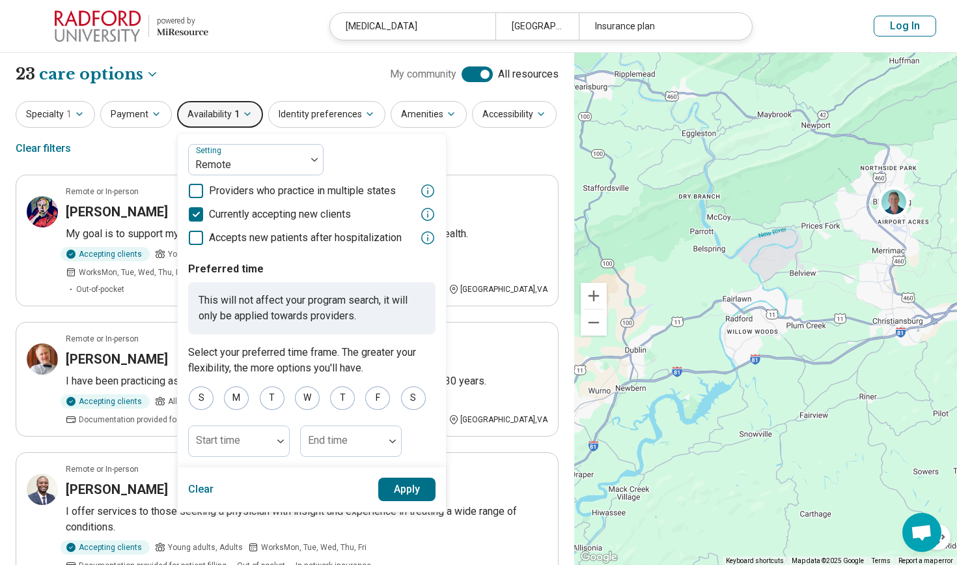
click at [249, 185] on span "Providers who practice in multiple states" at bounding box center [302, 191] width 187 height 16
click at [393, 486] on button "Apply" at bounding box center [407, 488] width 58 height 23
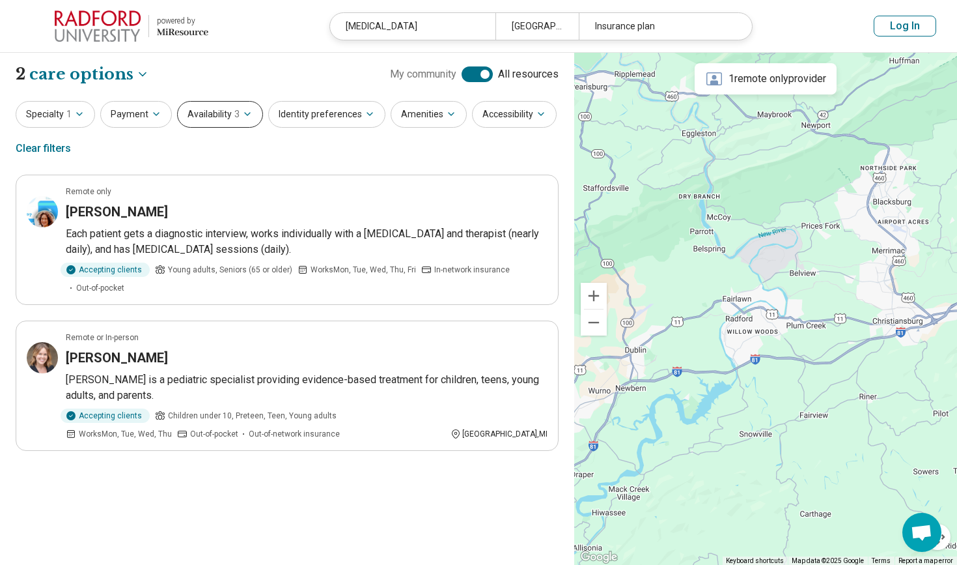
click at [242, 115] on icon "button" at bounding box center [247, 114] width 10 height 10
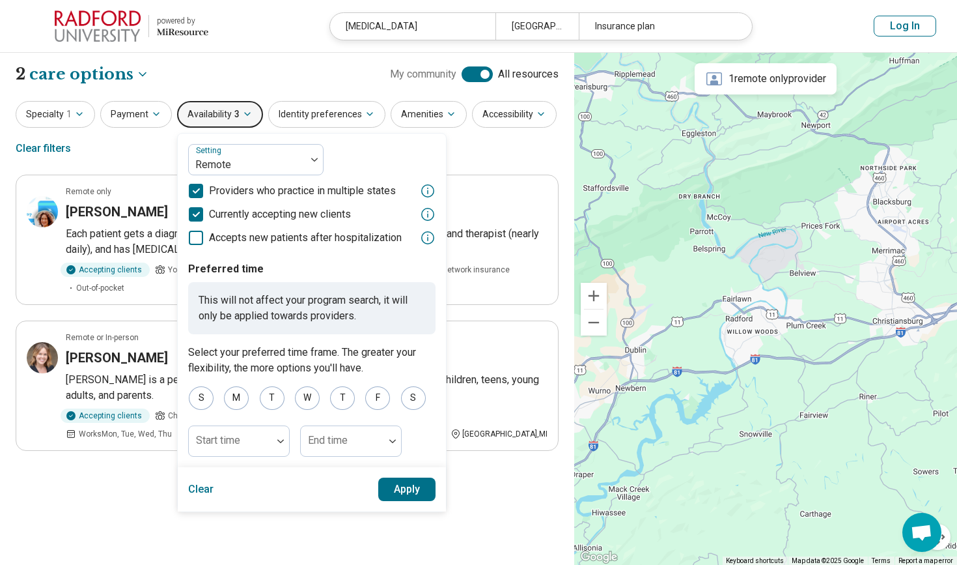
click at [428, 191] on icon at bounding box center [428, 191] width 16 height 16
click at [367, 191] on span "Providers who practice in multiple states" at bounding box center [302, 191] width 187 height 16
click at [407, 481] on button "Apply" at bounding box center [407, 488] width 58 height 23
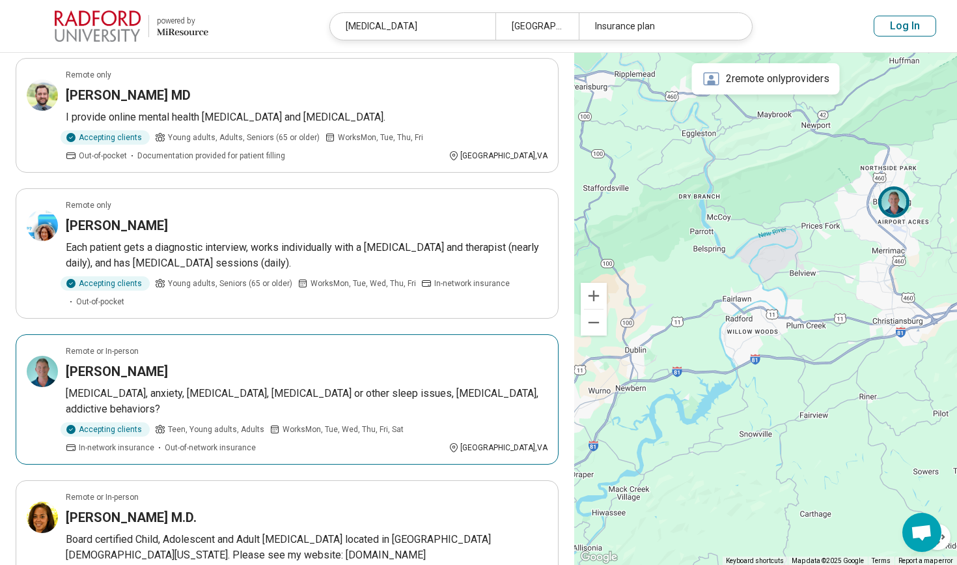
scroll to position [695, 0]
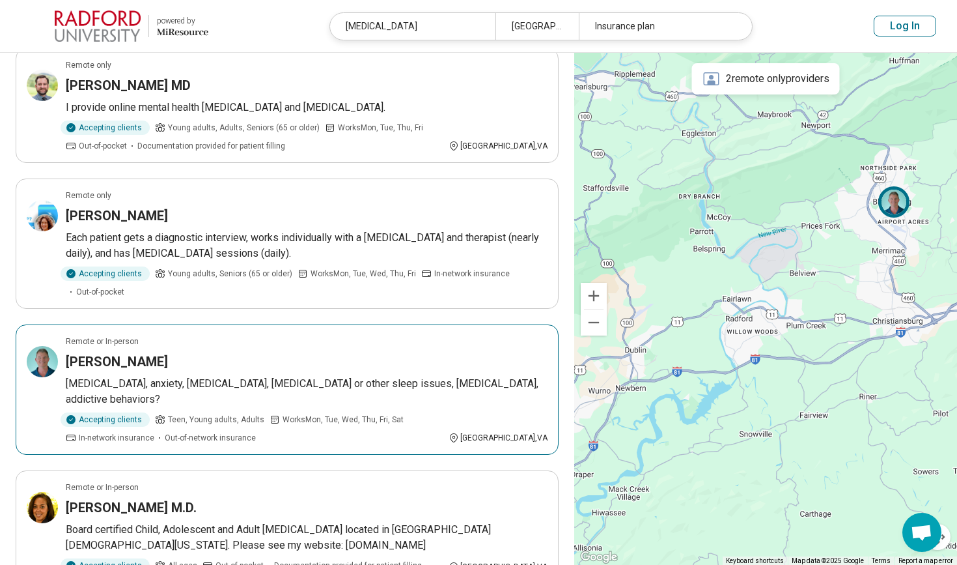
click at [393, 376] on p "ADHD, anxiety, depression, insomnia or other sleep issues, PTSD, addictive beha…" at bounding box center [307, 391] width 482 height 31
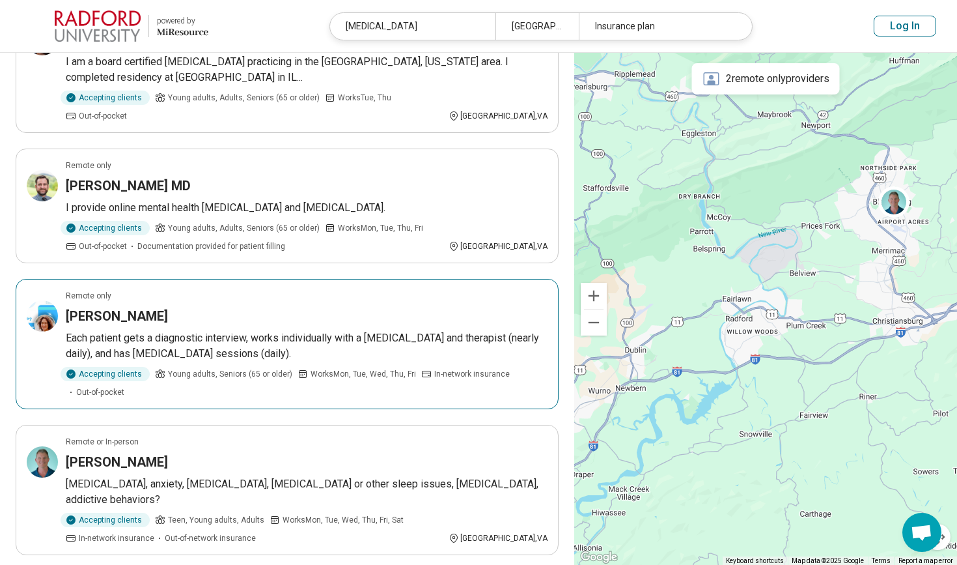
scroll to position [593, 0]
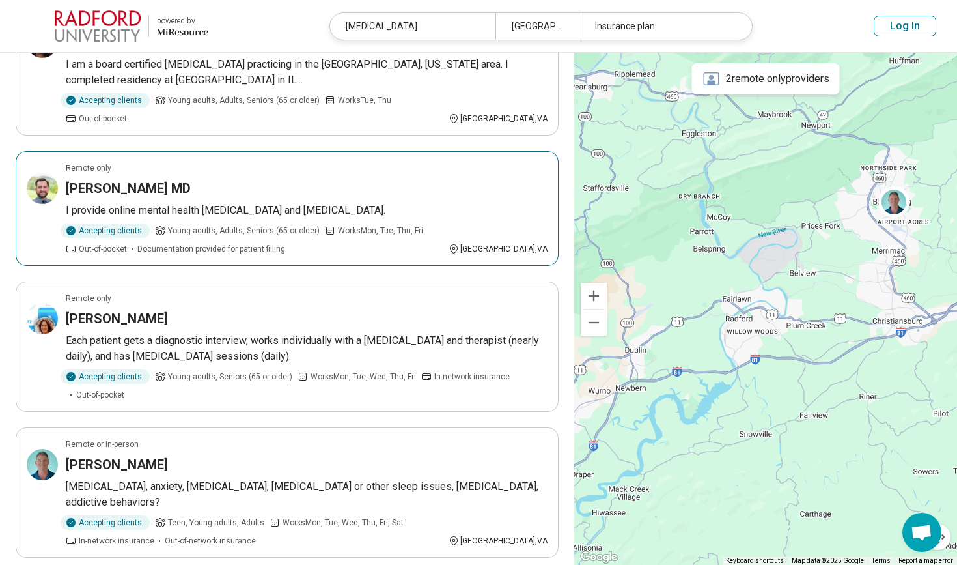
click at [197, 243] on span "Documentation provided for patient filling" at bounding box center [211, 249] width 148 height 12
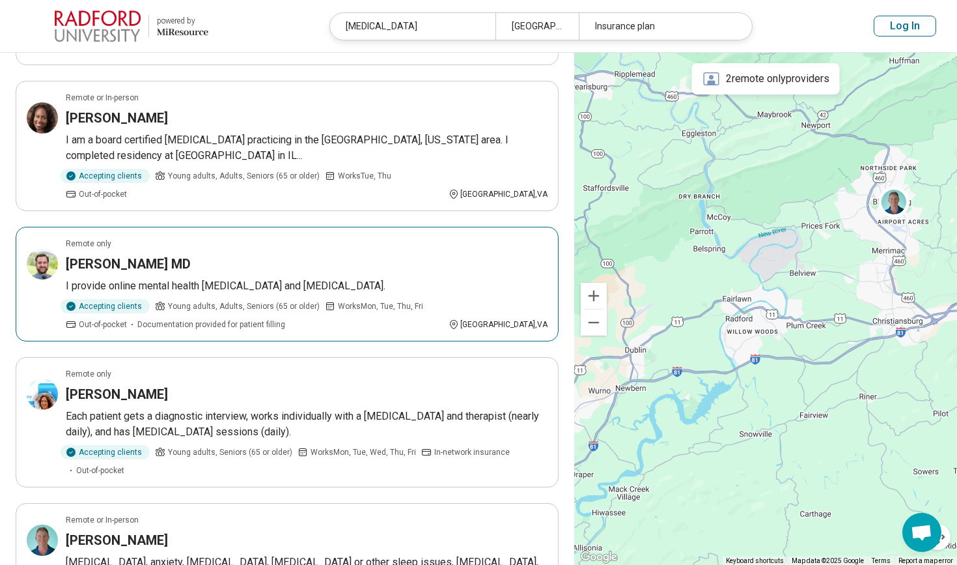
scroll to position [501, 0]
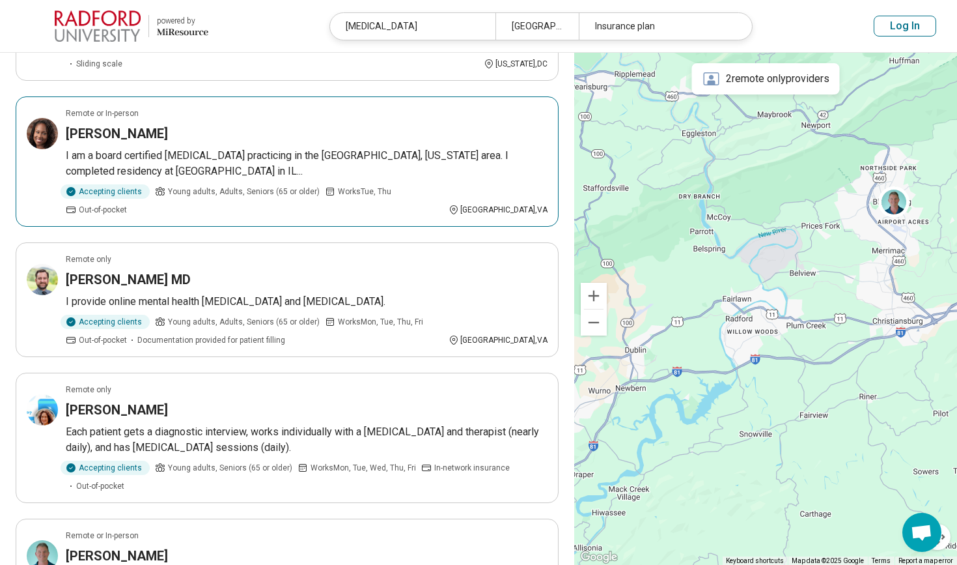
click at [232, 154] on p "I am a board certified psychiatrist practicing in the Charlottesville, Virginia…" at bounding box center [307, 163] width 482 height 31
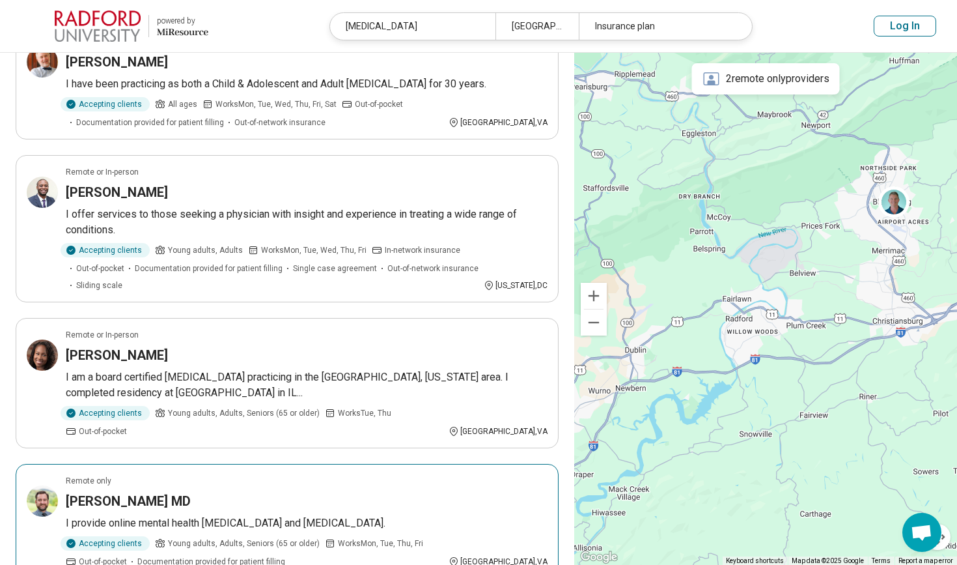
scroll to position [278, 0]
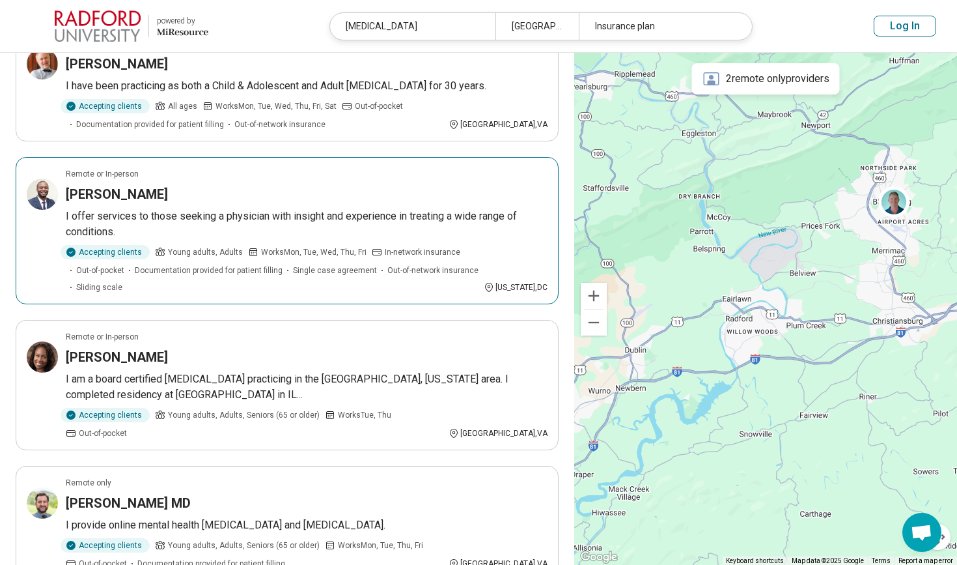
click at [249, 211] on p "I offer services to those seeking a physician with insight and experience in tr…" at bounding box center [307, 223] width 482 height 31
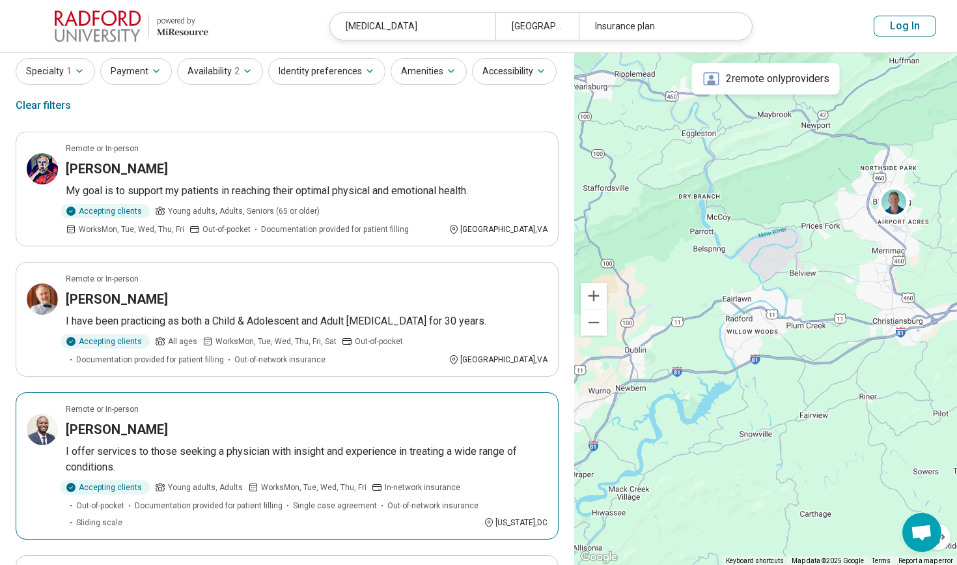
scroll to position [42, 0]
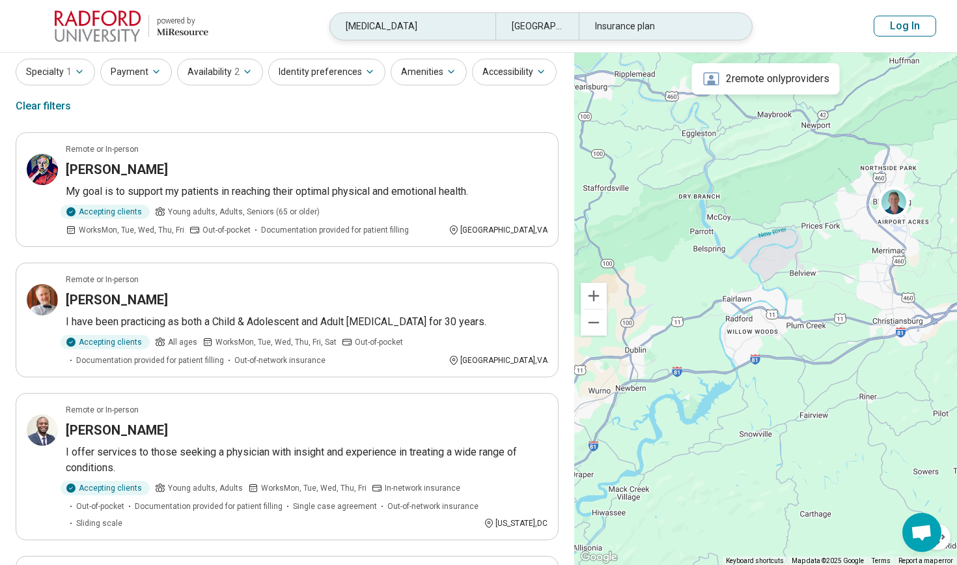
click at [612, 26] on div "Insurance plan" at bounding box center [661, 26] width 165 height 27
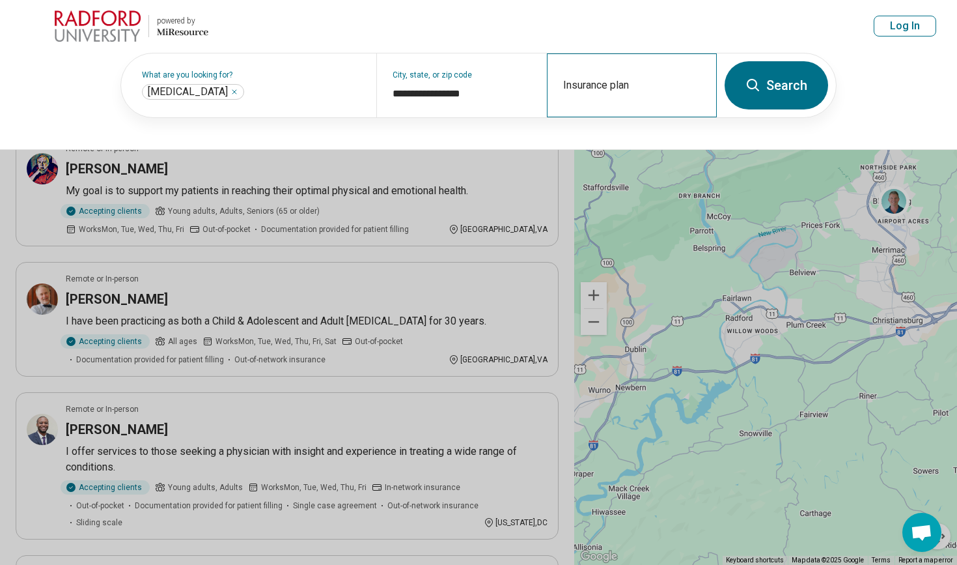
click at [614, 84] on div "Insurance plan" at bounding box center [632, 85] width 170 height 64
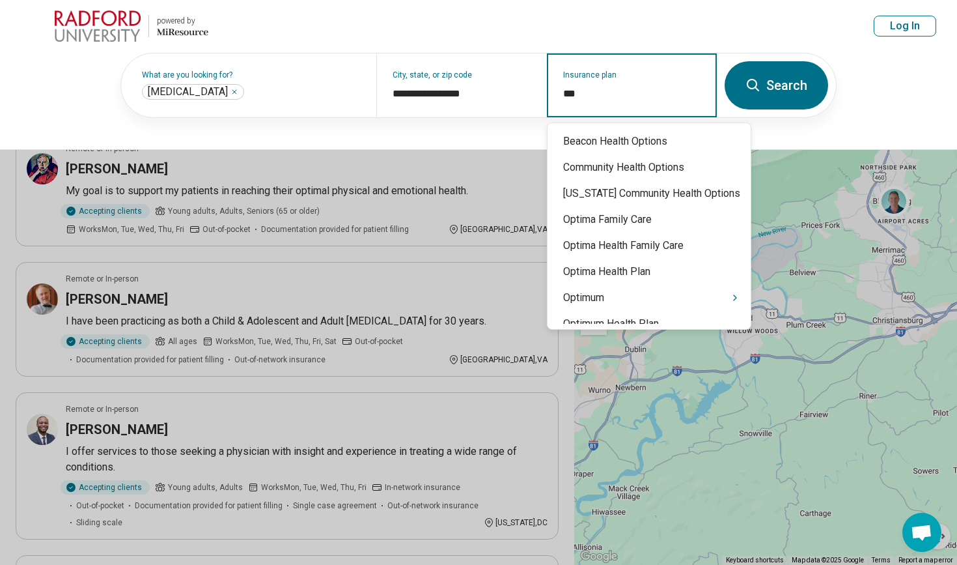
type input "****"
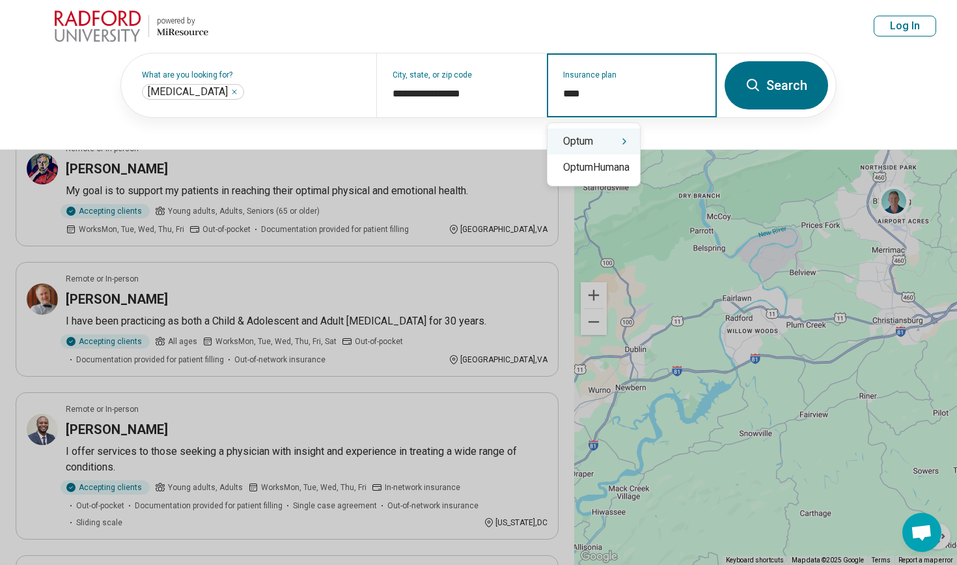
click at [629, 145] on icon "Suggestions" at bounding box center [624, 141] width 10 height 10
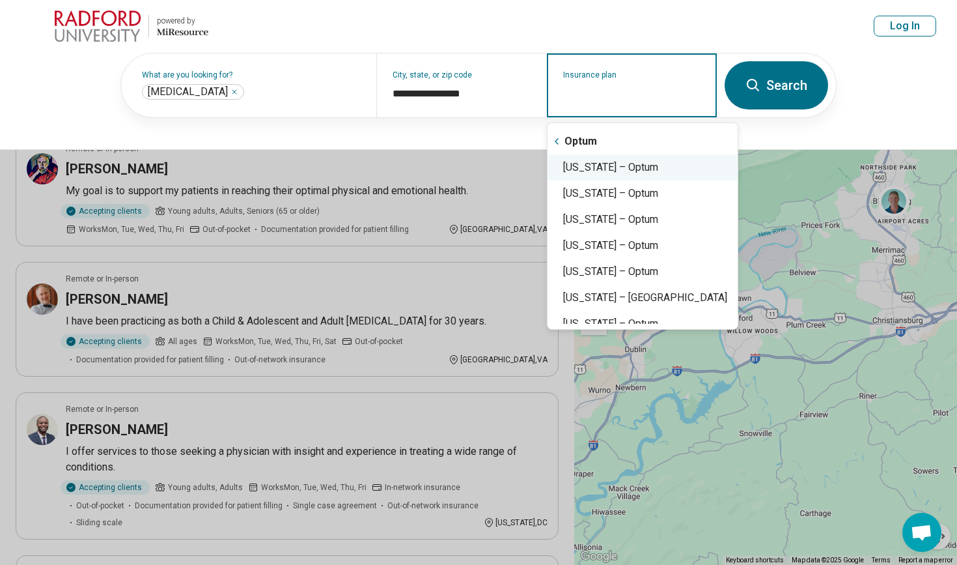
click at [625, 167] on div "Virginia – Optum" at bounding box center [643, 167] width 190 height 26
type input "**********"
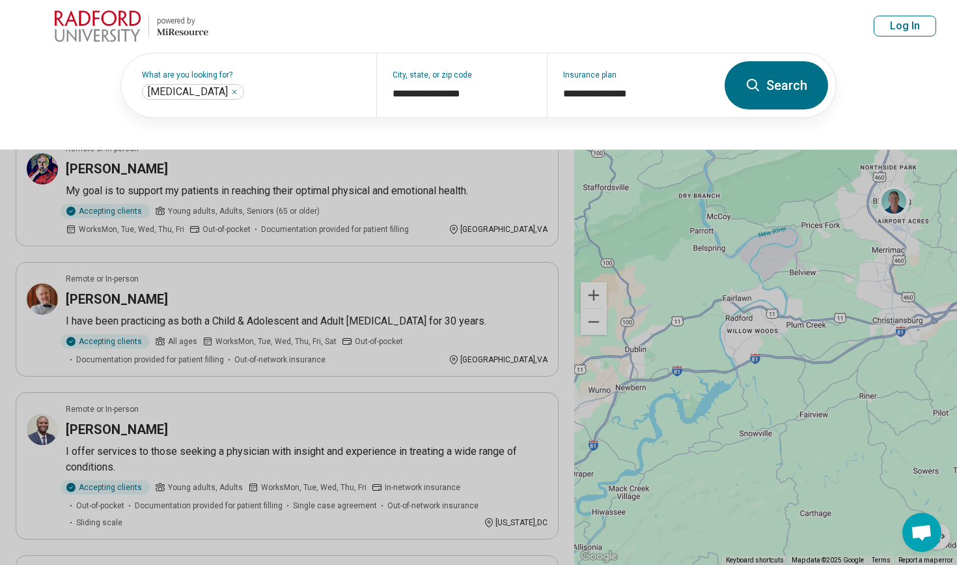
click at [763, 82] on button "Search" at bounding box center [777, 85] width 104 height 48
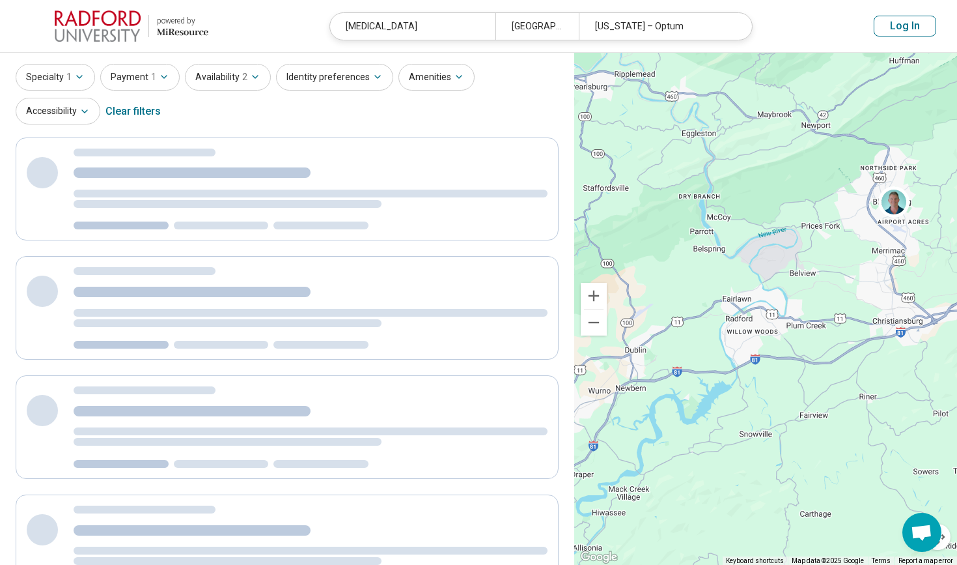
scroll to position [6, 0]
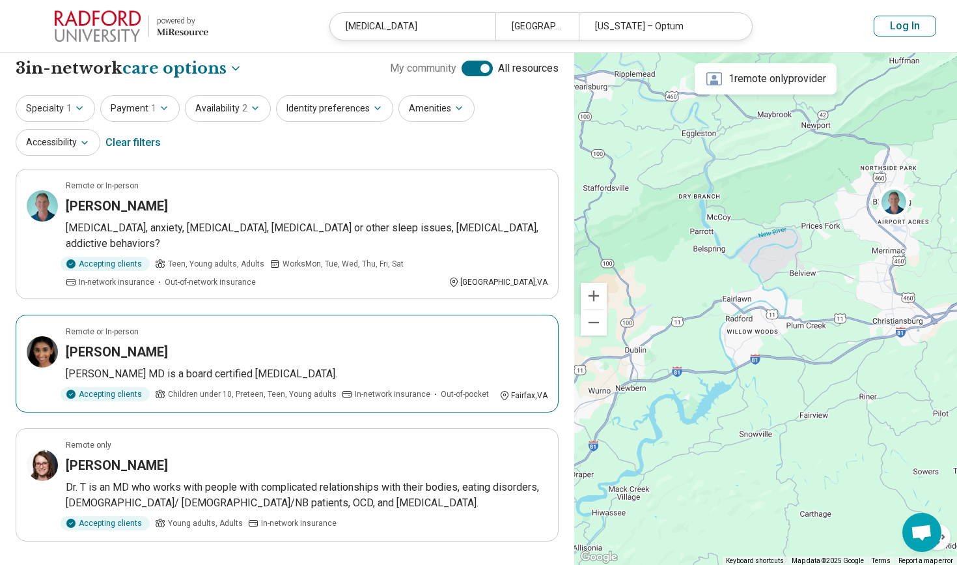
click at [279, 366] on p "Divya Gongireddy MD is a board certified psychiatrist." at bounding box center [307, 374] width 482 height 16
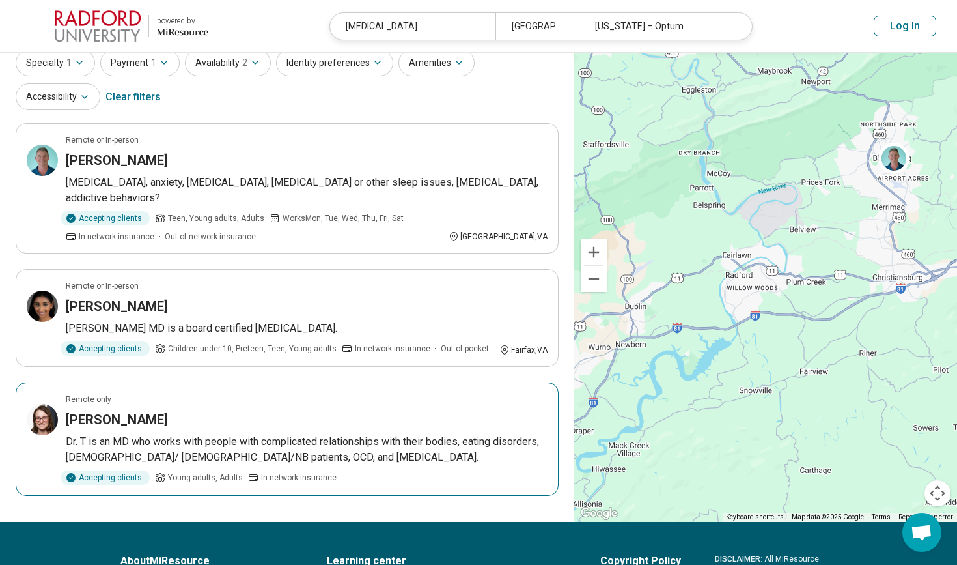
scroll to position [58, 0]
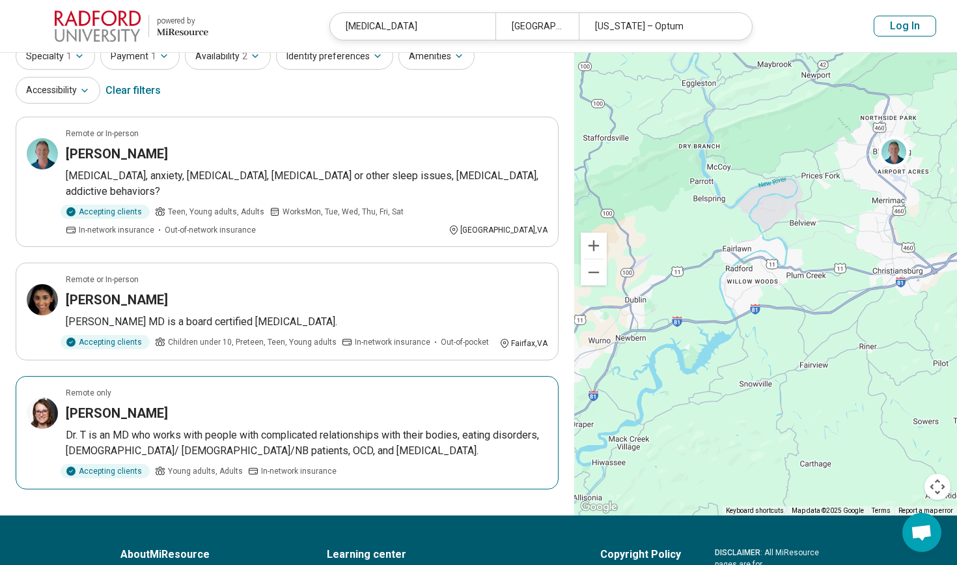
click at [233, 427] on p "Dr. T is an MD who works with people with complicated relationships with their …" at bounding box center [307, 442] width 482 height 31
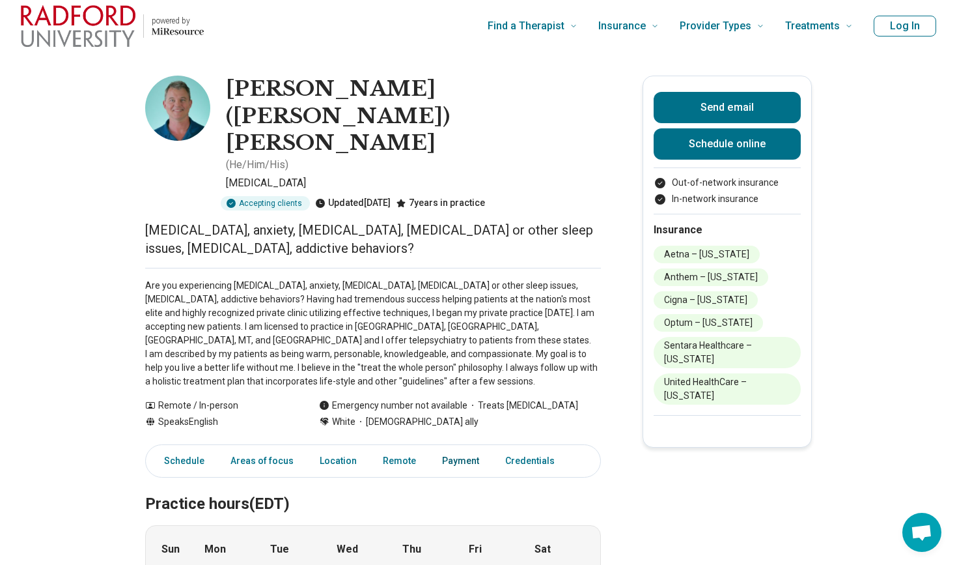
click at [434, 447] on link "Payment" at bounding box center [460, 460] width 53 height 27
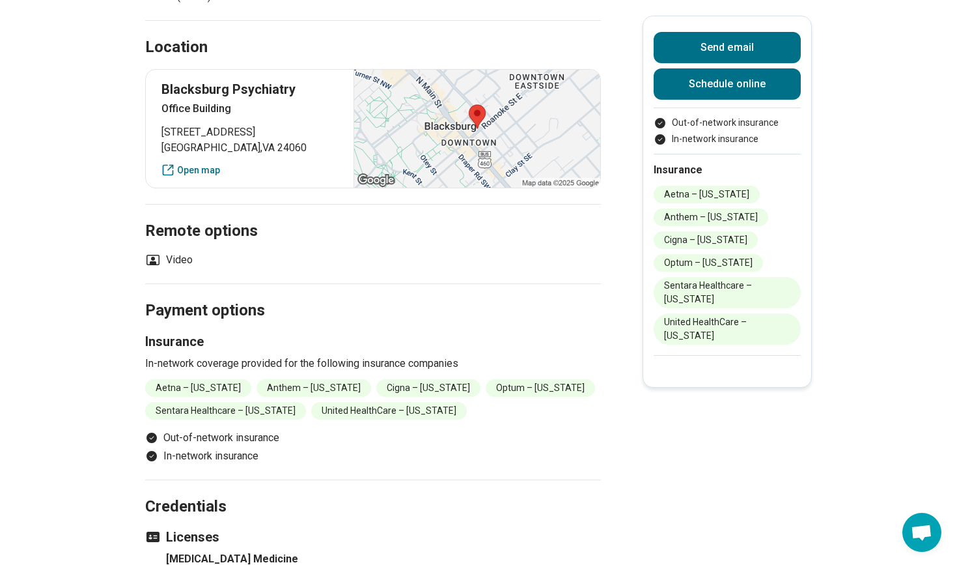
scroll to position [791, 0]
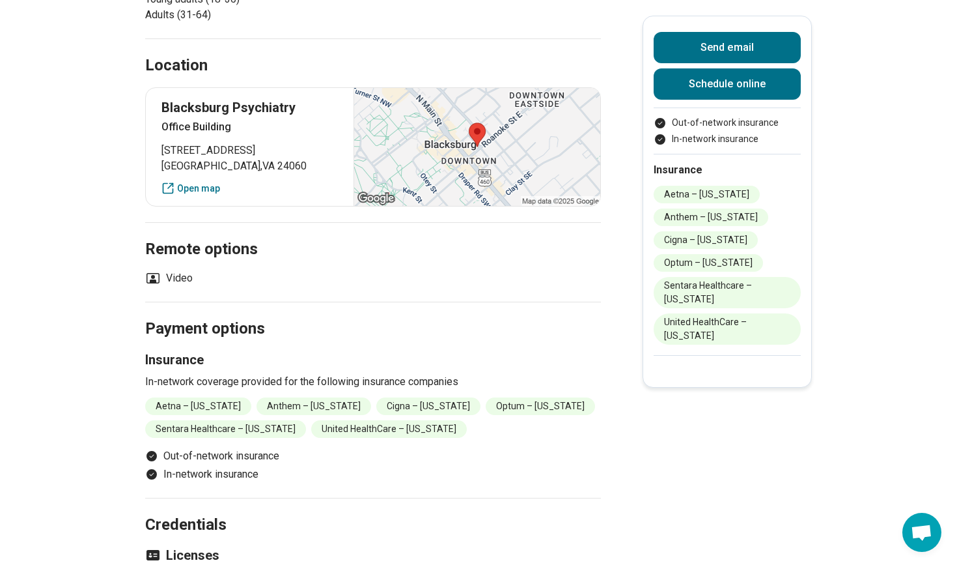
click at [253, 448] on li "Out-of-network insurance" at bounding box center [373, 456] width 456 height 16
click at [148, 449] on icon "Payment options" at bounding box center [151, 455] width 13 height 13
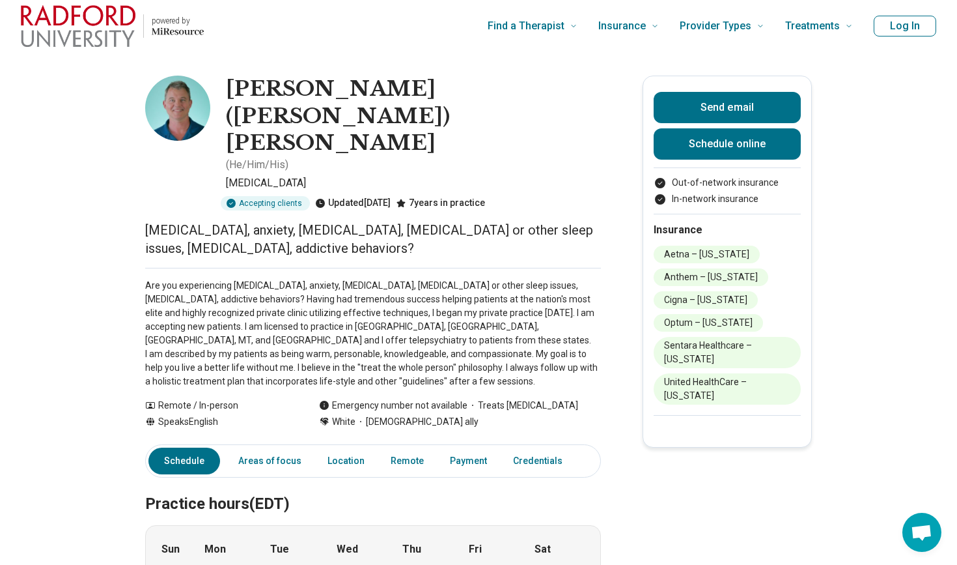
scroll to position [0, 0]
click at [271, 447] on link "Areas of focus" at bounding box center [270, 460] width 79 height 27
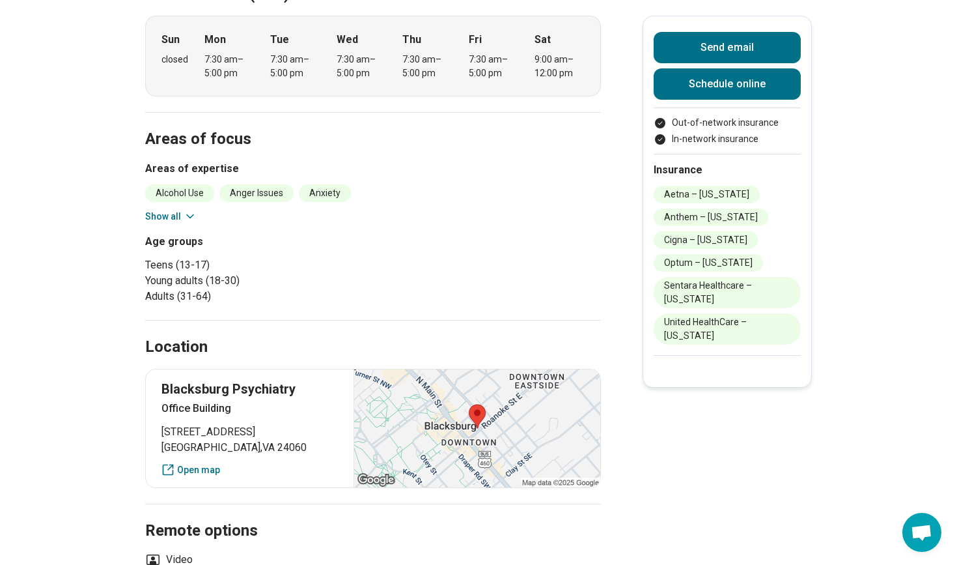
scroll to position [496, 0]
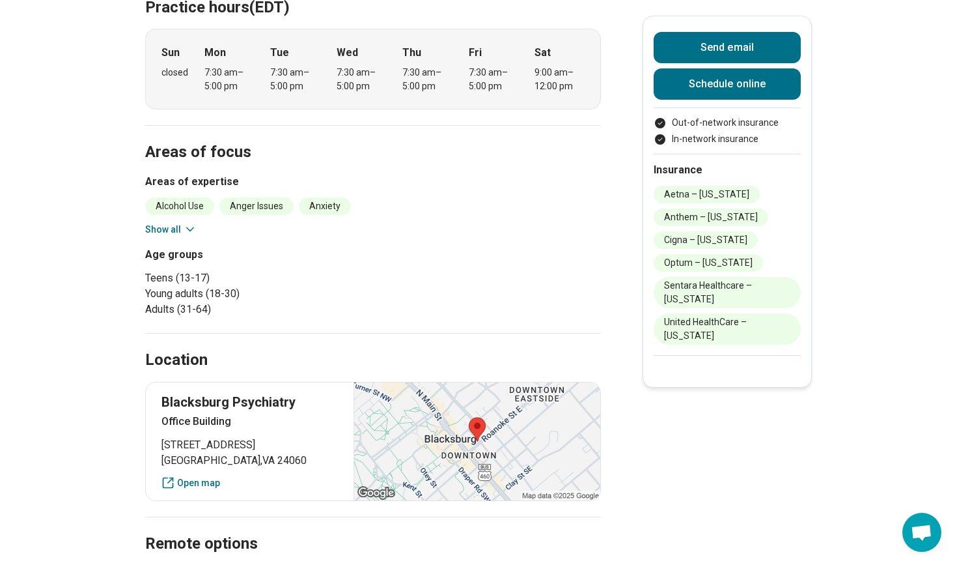
click at [185, 223] on icon at bounding box center [190, 229] width 13 height 13
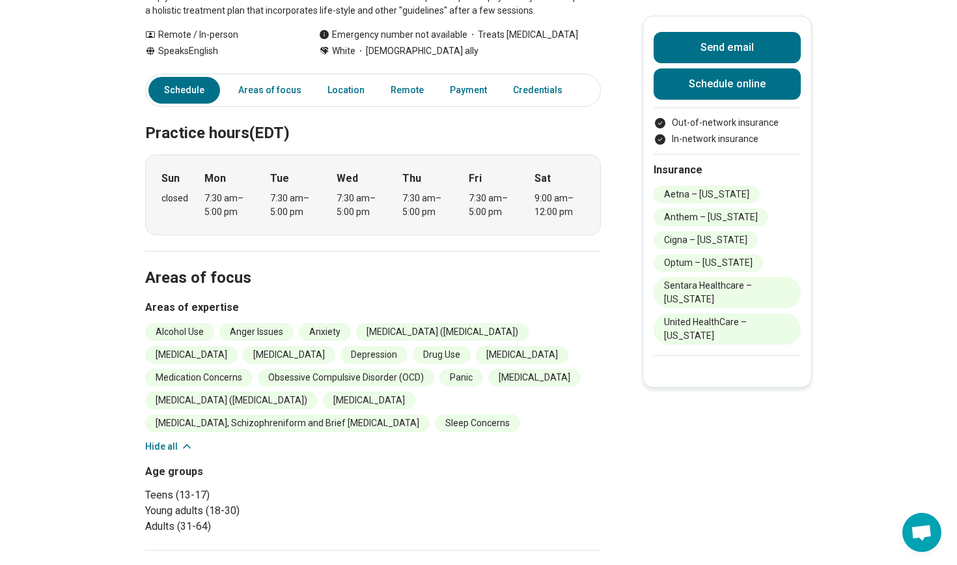
scroll to position [0, 0]
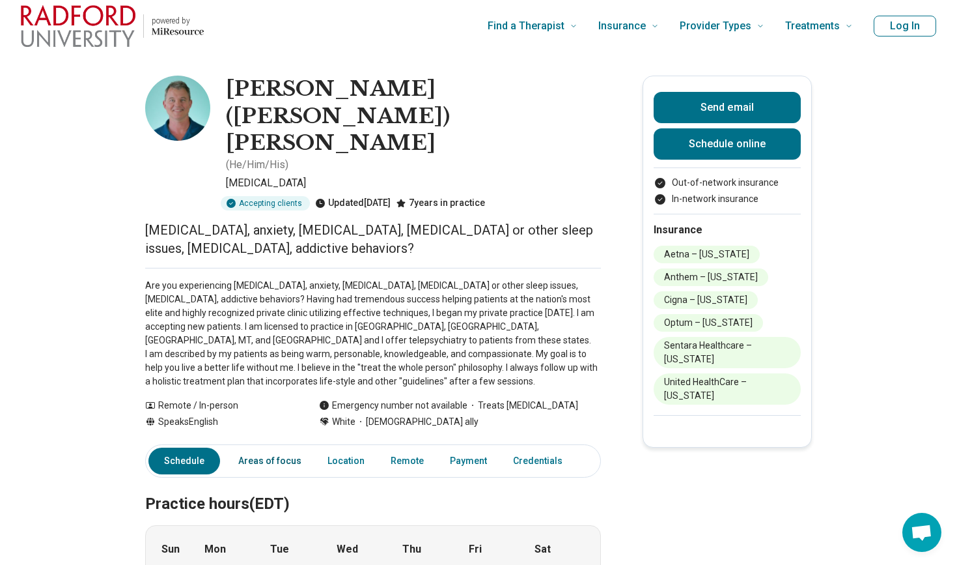
click at [290, 447] on link "Areas of focus" at bounding box center [270, 460] width 79 height 27
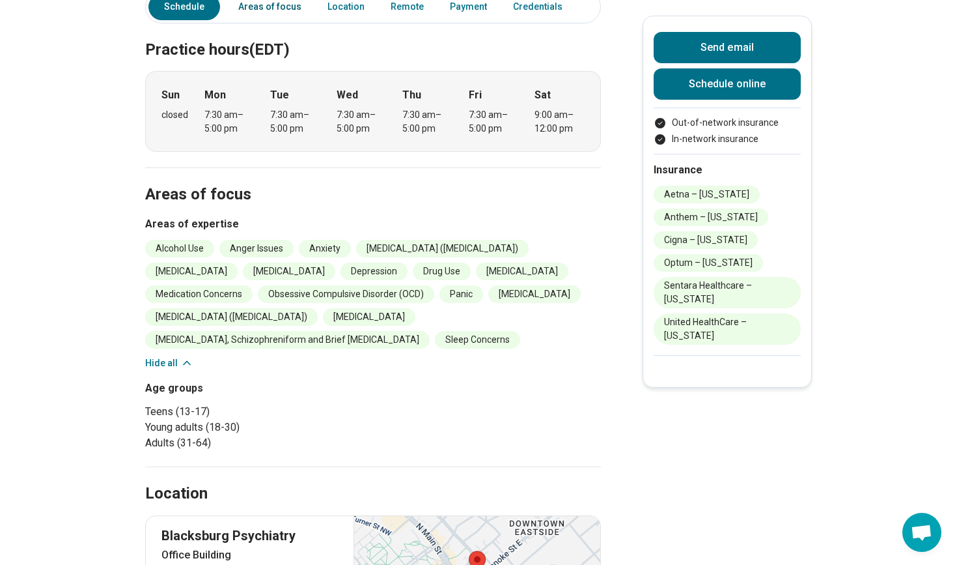
scroll to position [523, 0]
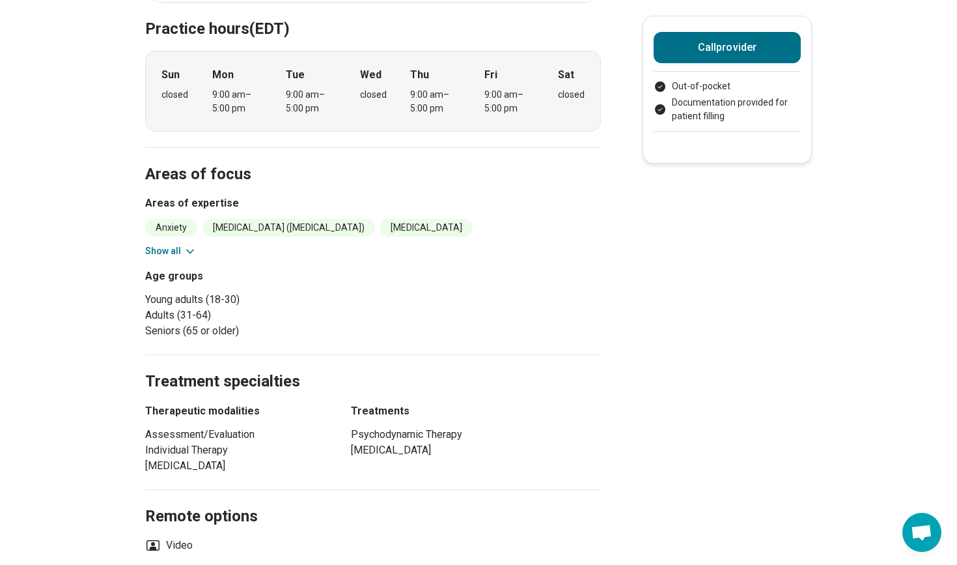
scroll to position [339, 0]
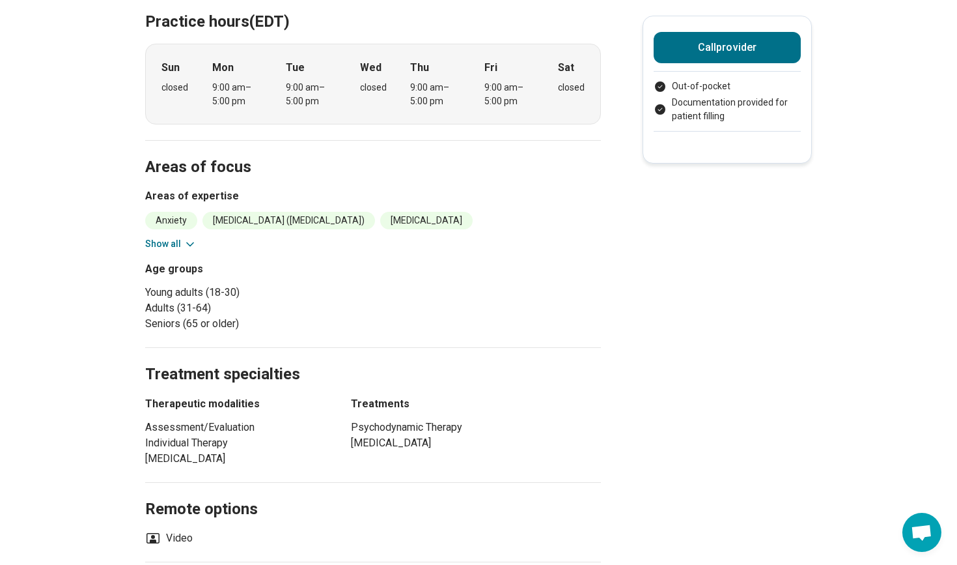
click at [186, 244] on icon at bounding box center [190, 244] width 13 height 13
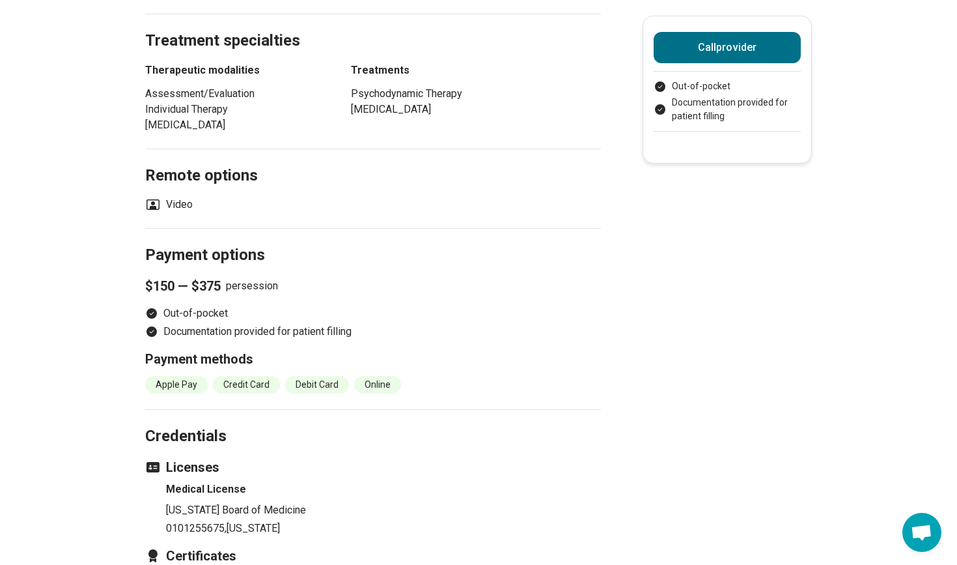
scroll to position [697, 0]
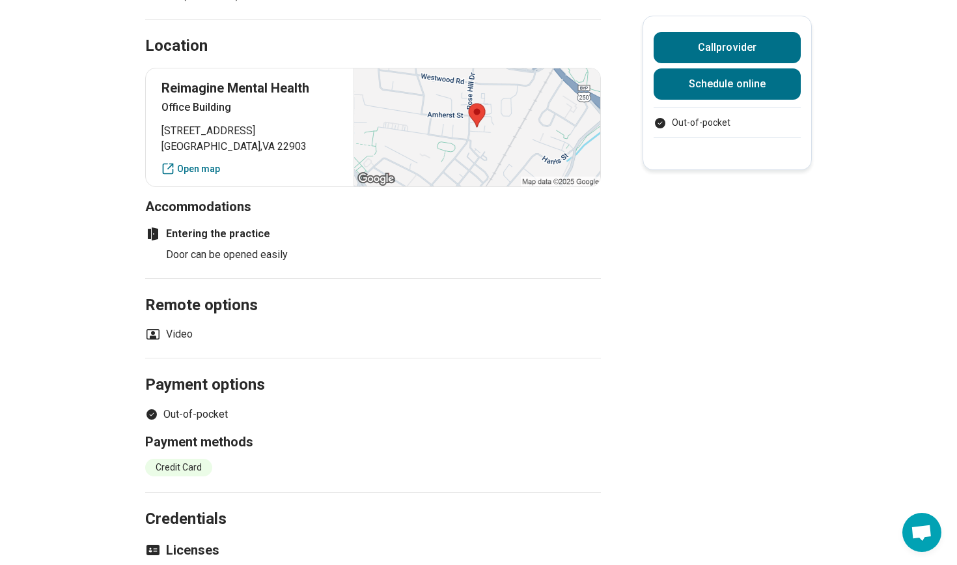
scroll to position [687, 0]
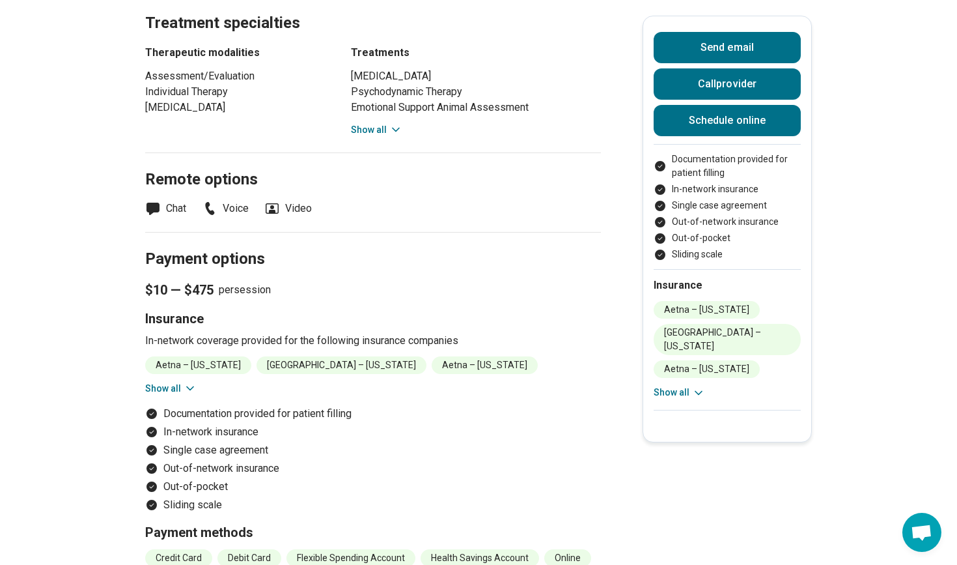
scroll to position [908, 0]
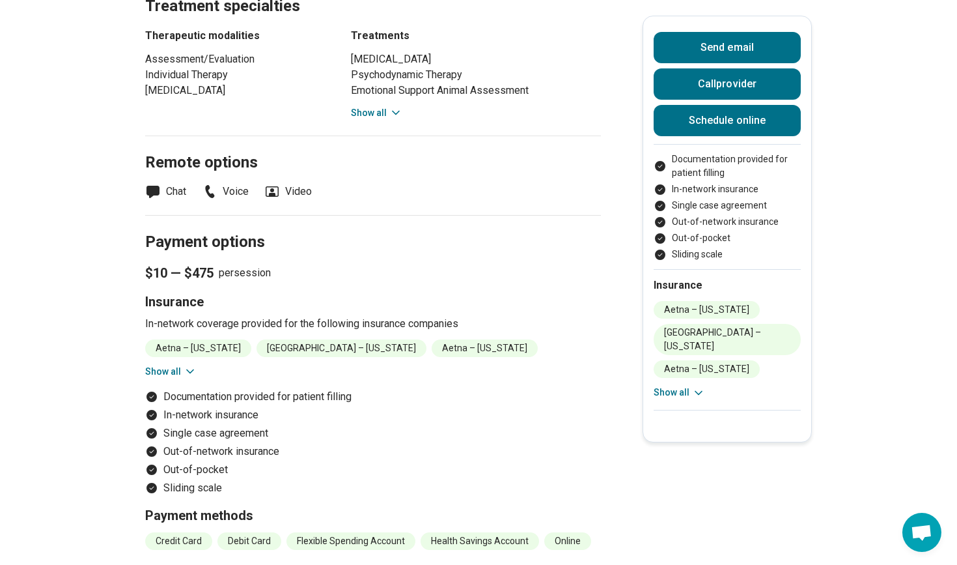
click at [179, 372] on button "Show all" at bounding box center [170, 372] width 51 height 14
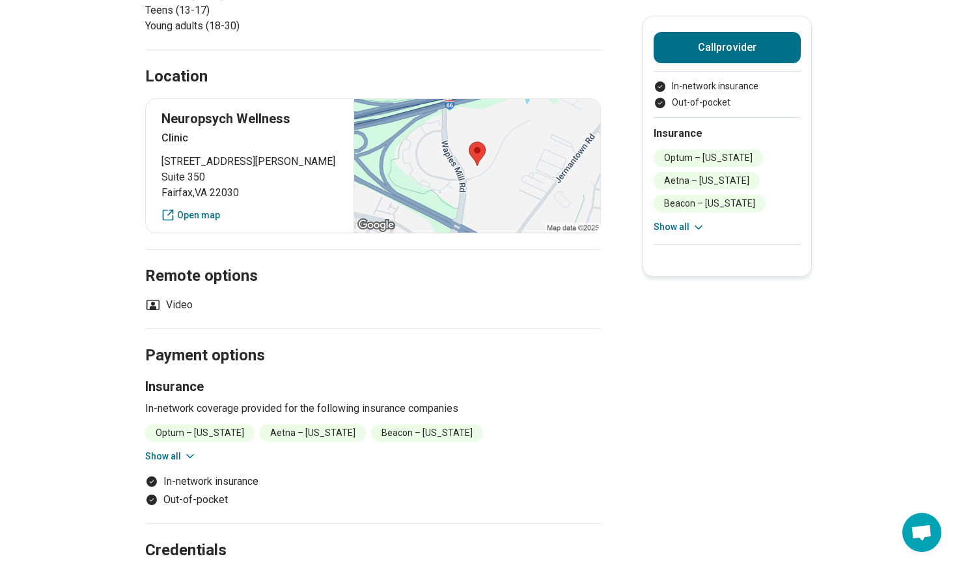
scroll to position [716, 0]
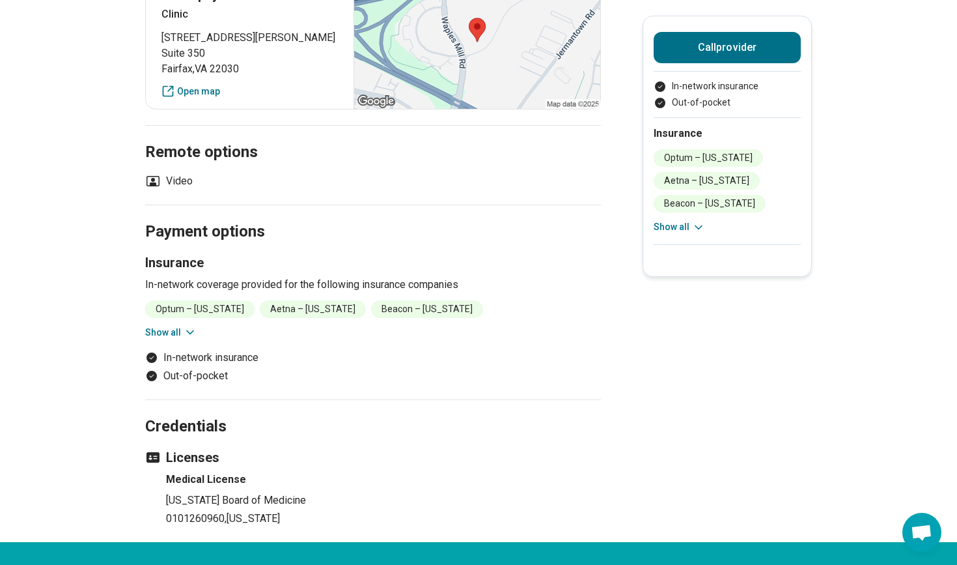
click at [186, 326] on icon at bounding box center [190, 332] width 13 height 13
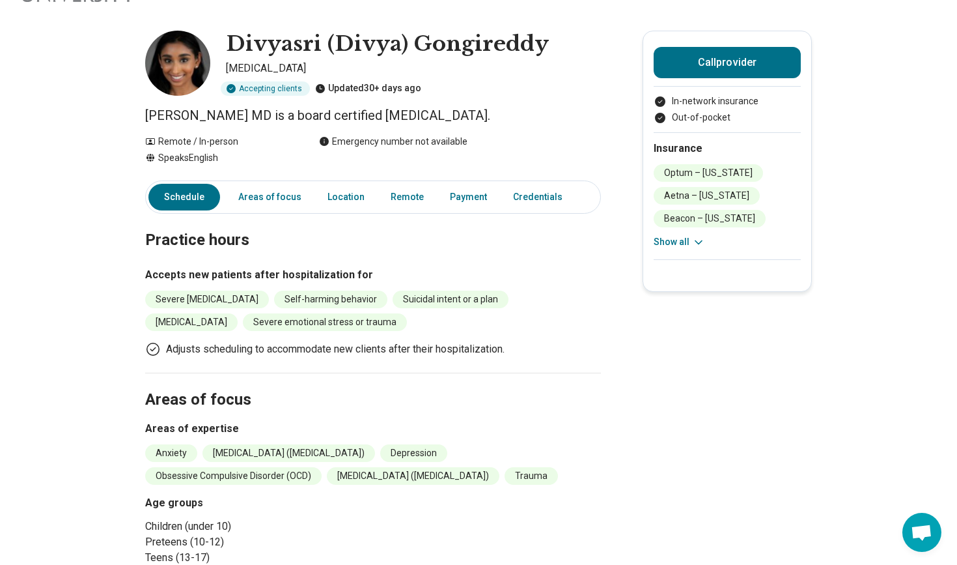
scroll to position [44, 0]
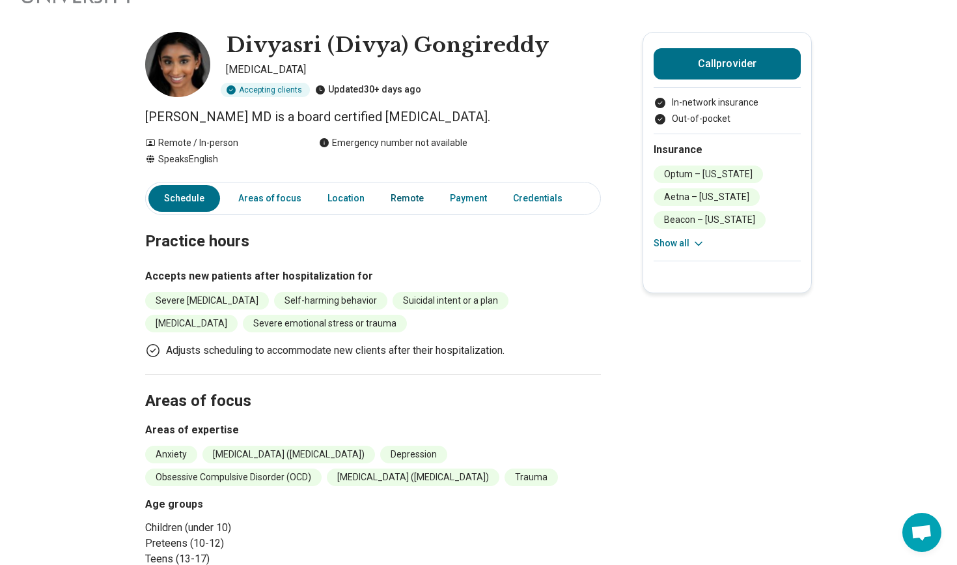
click at [400, 203] on link "Remote" at bounding box center [407, 198] width 49 height 27
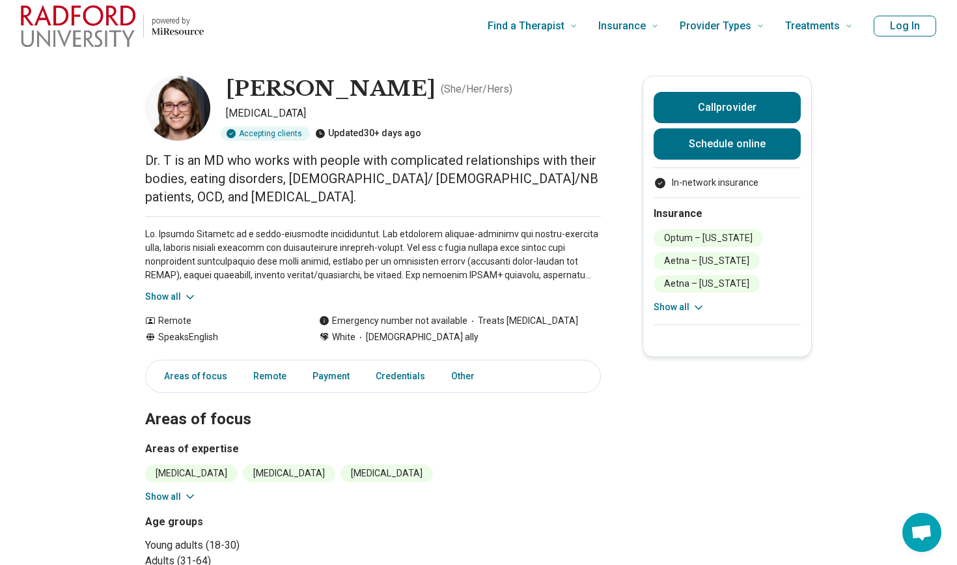
scroll to position [33, 0]
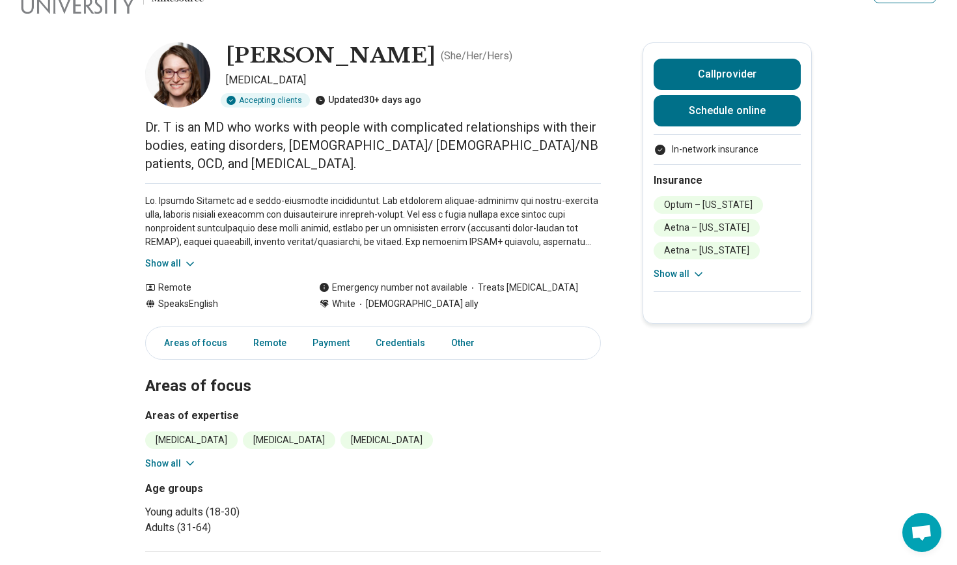
click at [190, 456] on icon at bounding box center [190, 462] width 13 height 13
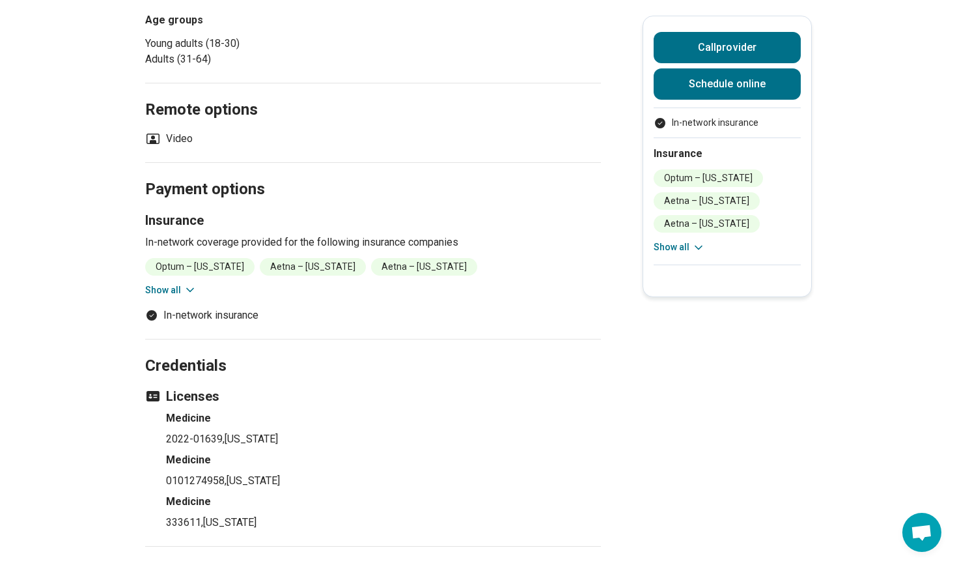
scroll to position [741, 0]
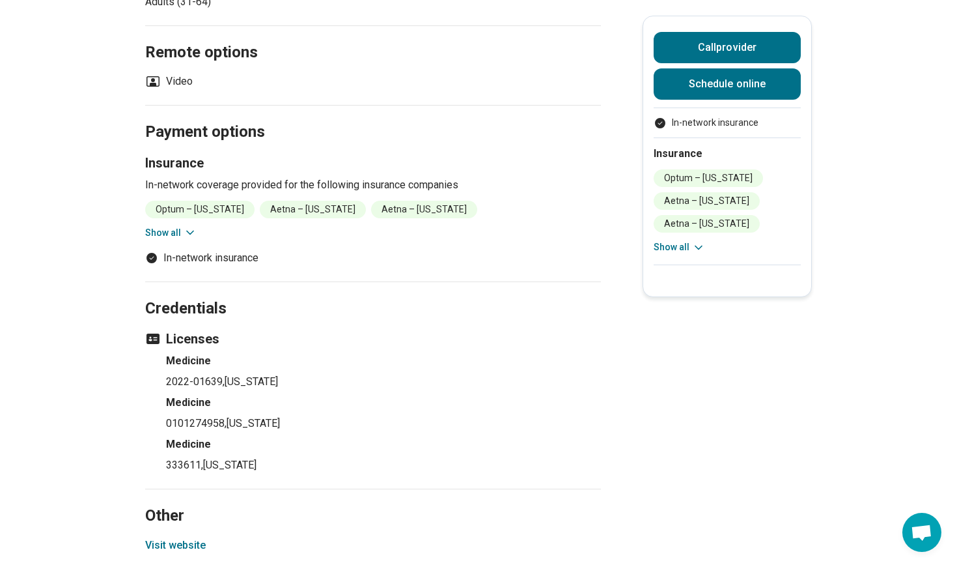
click at [168, 537] on button "Visit website" at bounding box center [175, 545] width 61 height 16
